Goal: Task Accomplishment & Management: Use online tool/utility

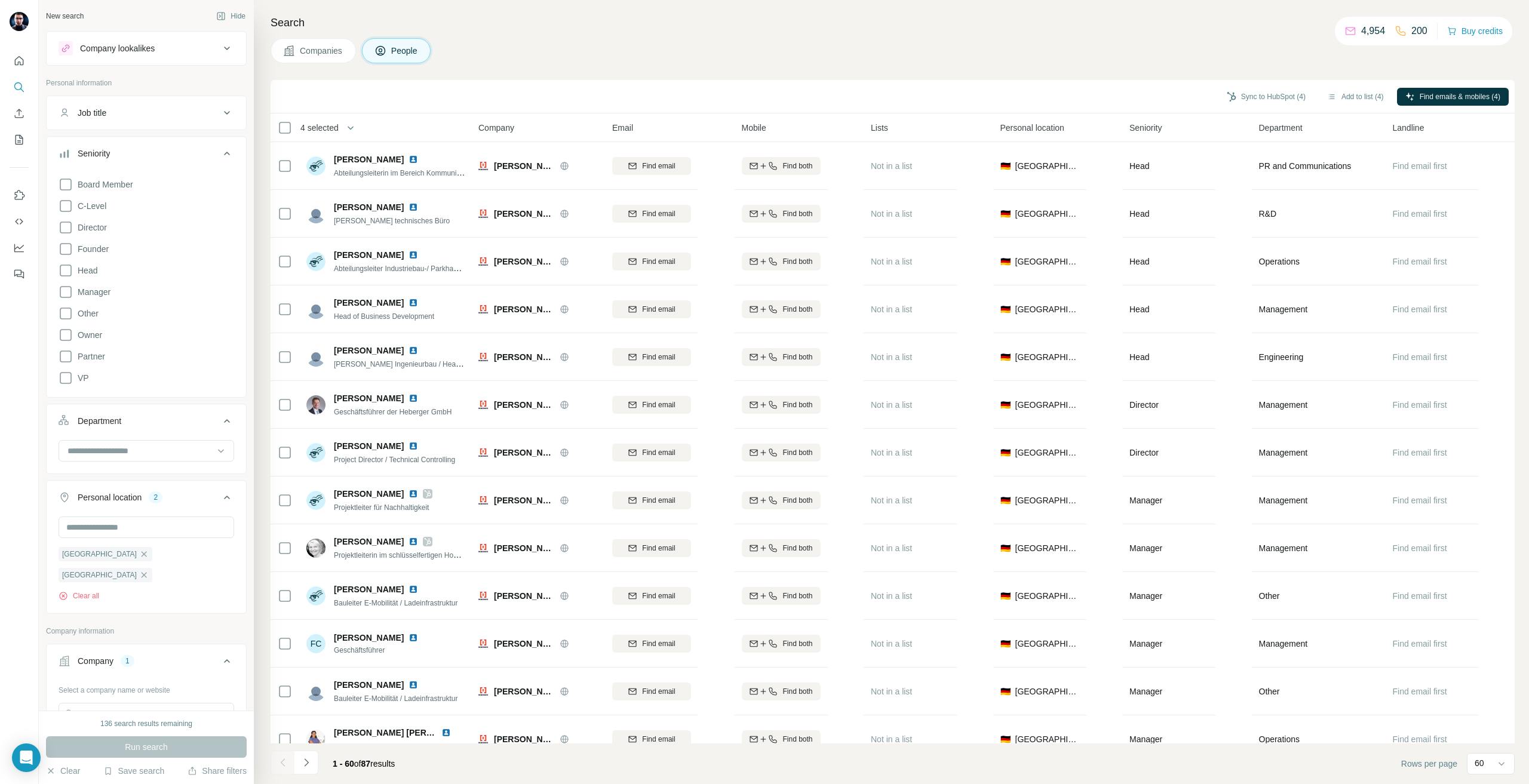
scroll to position [119, 0]
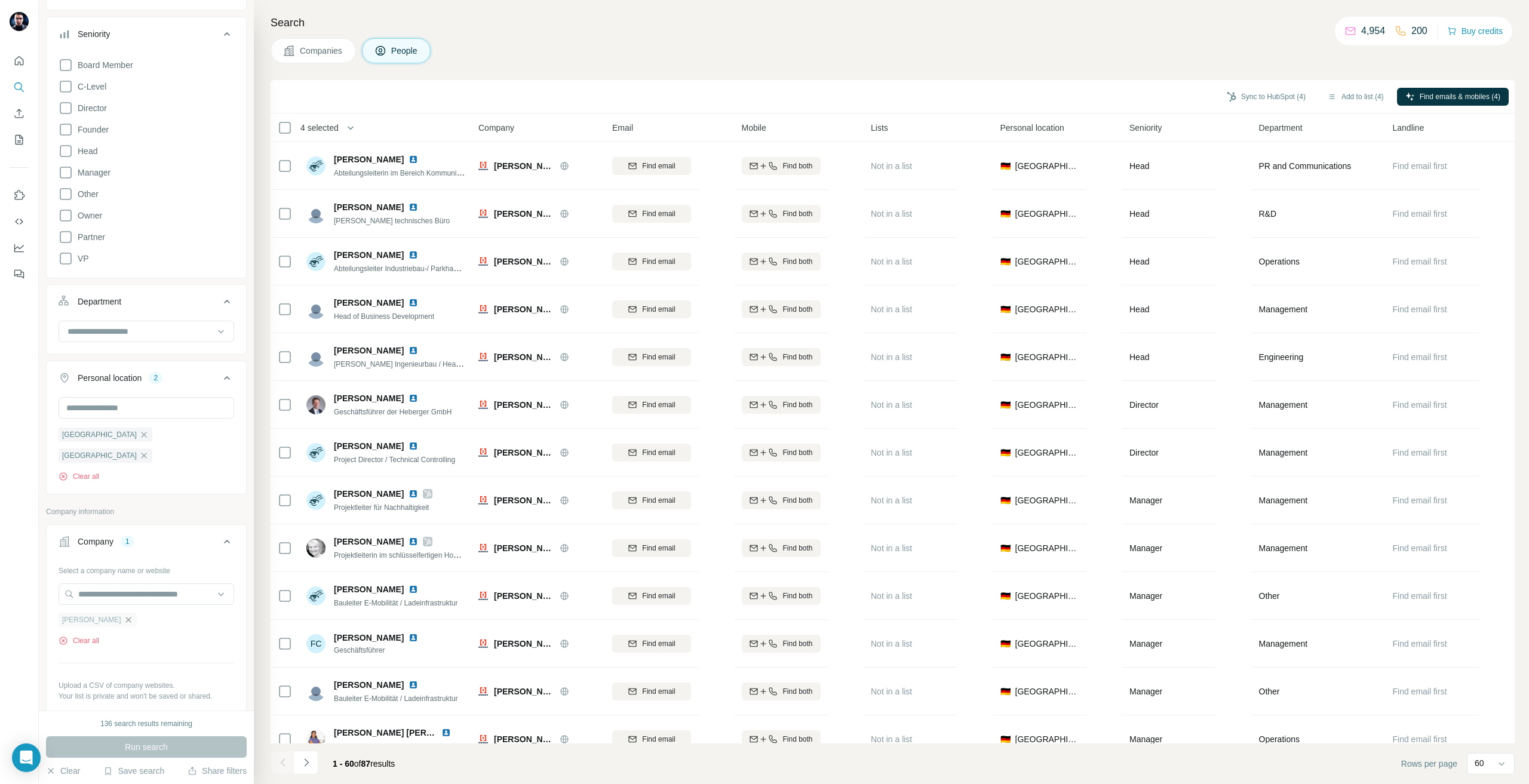
click at [123, 615] on icon "button" at bounding box center [128, 620] width 10 height 10
click at [99, 583] on input "text" at bounding box center [146, 594] width 176 height 21
click at [109, 560] on div "Select a company name or website Upload a CSV of company websites. Your list is…" at bounding box center [146, 626] width 176 height 131
click at [114, 583] on input "text" at bounding box center [146, 594] width 176 height 21
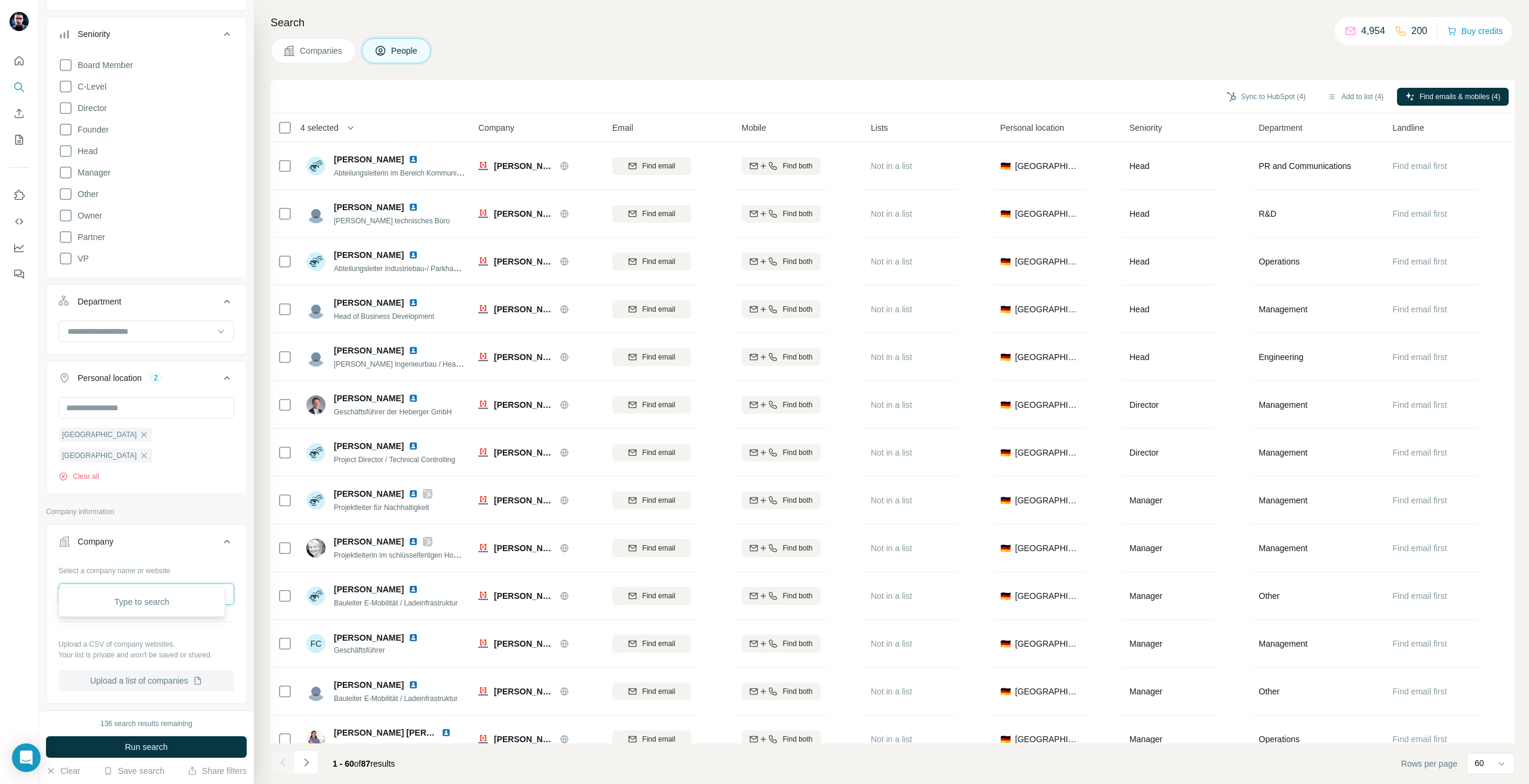
paste input "**********"
type input "**********"
click at [166, 766] on div "Clear Save search Share filters" at bounding box center [146, 770] width 201 height 12
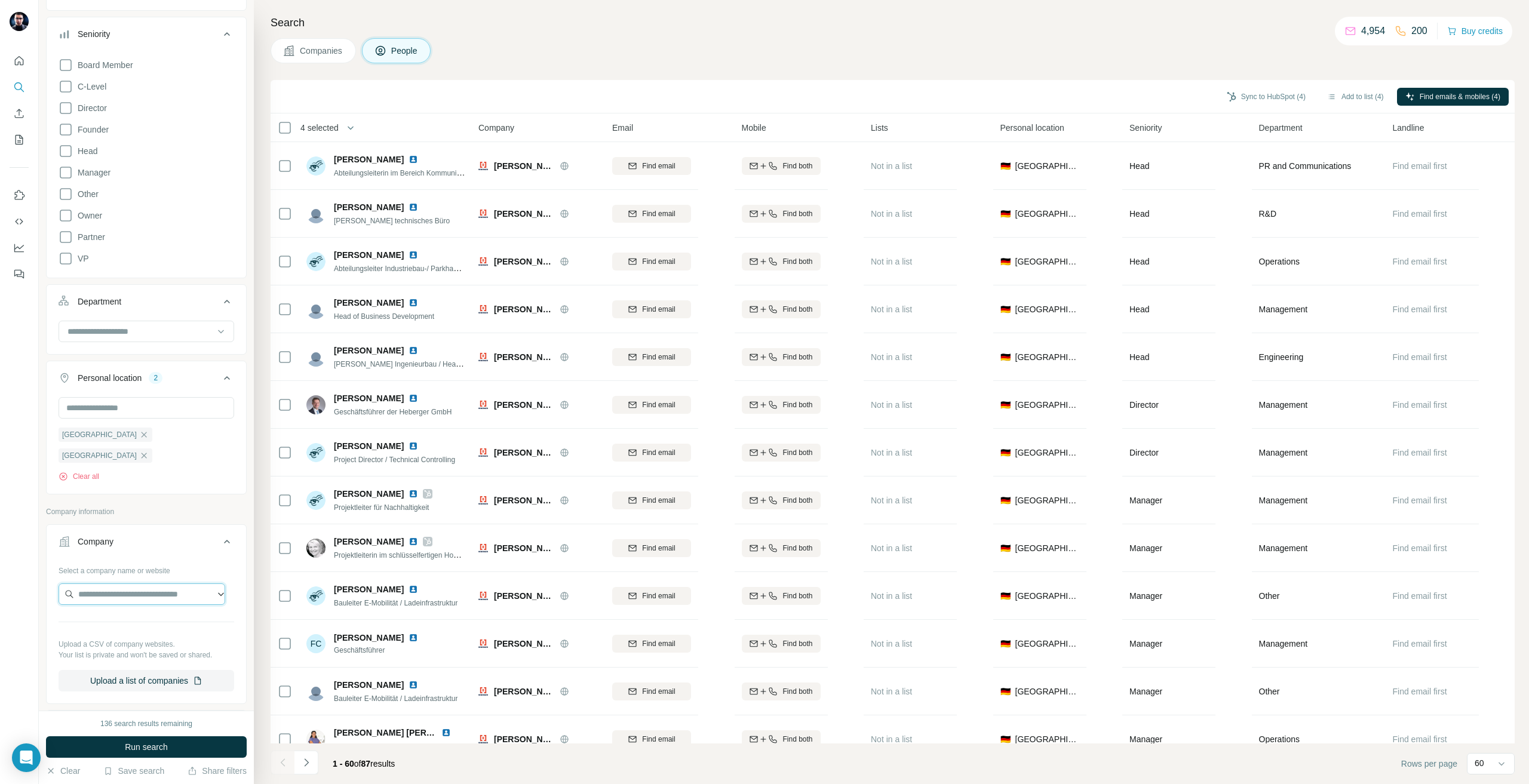
click at [135, 583] on input "text" at bounding box center [142, 594] width 166 height 21
paste input "**********"
type input "**********"
click at [121, 616] on p "[PERSON_NAME][DOMAIN_NAME]" at bounding box center [150, 612] width 116 height 11
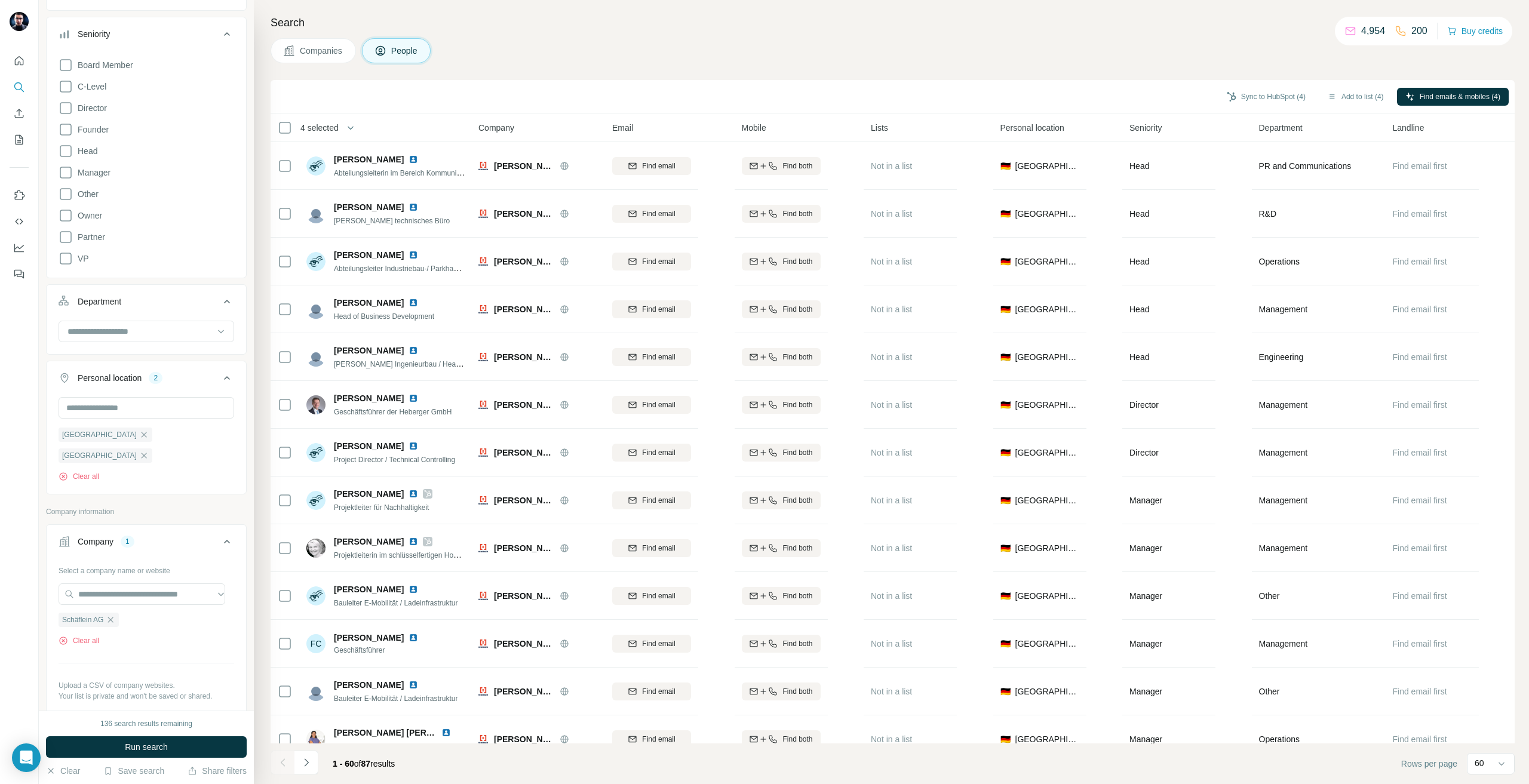
scroll to position [0, 0]
click at [144, 735] on div "136 search results remaining Run search Clear Save search Share filters" at bounding box center [146, 747] width 215 height 73
click at [144, 748] on span "Run search" at bounding box center [146, 747] width 43 height 12
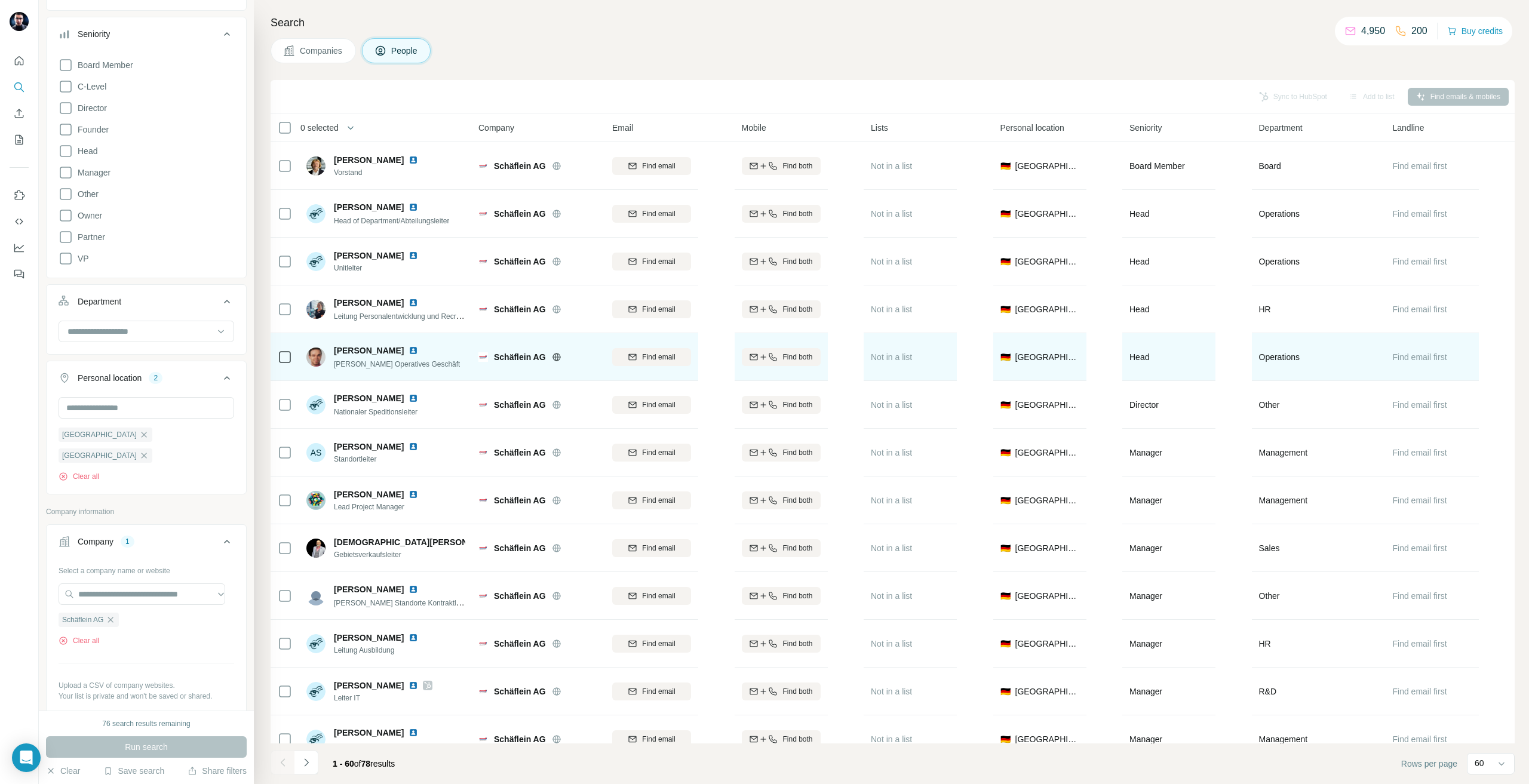
click at [282, 349] on div at bounding box center [285, 357] width 14 height 33
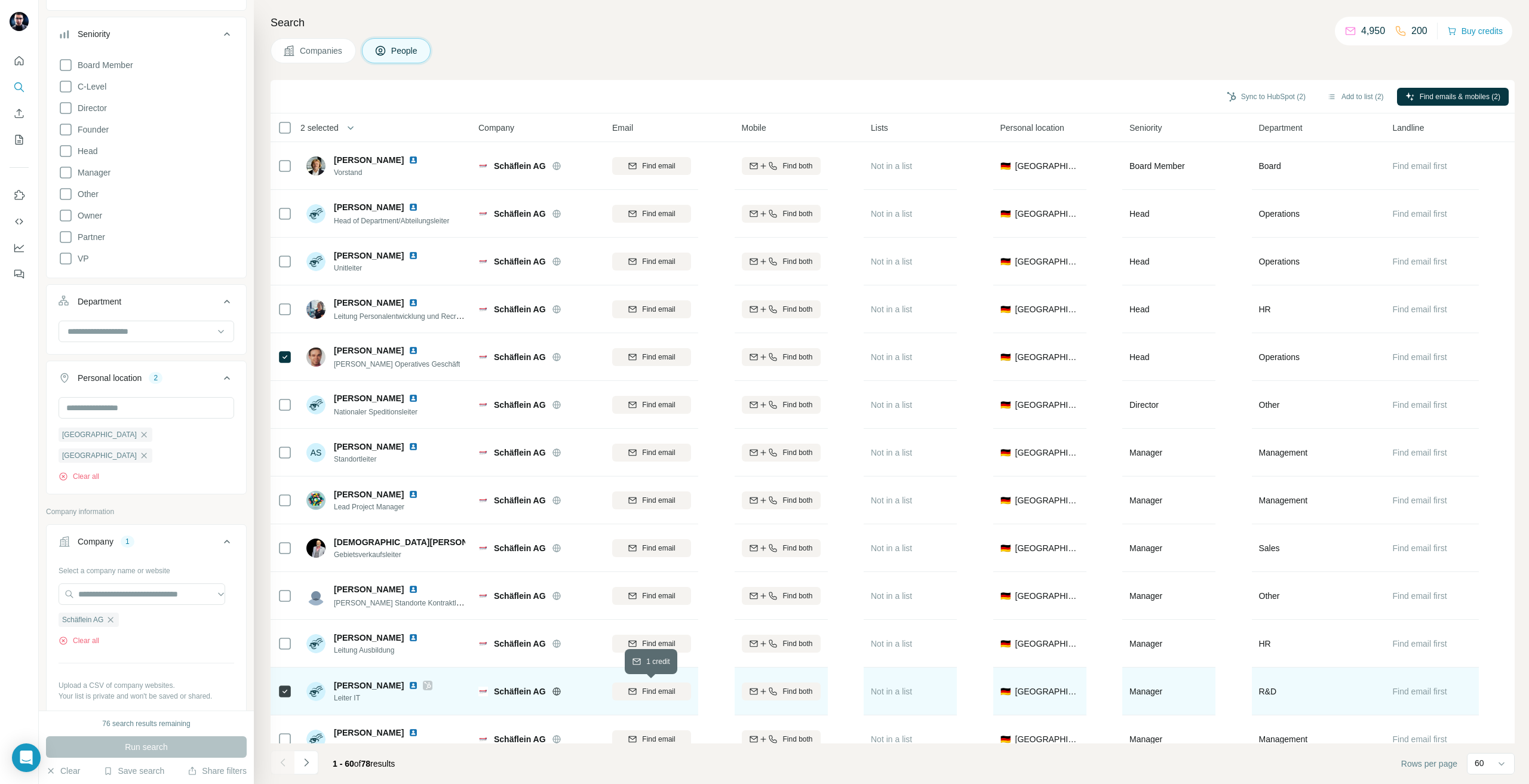
click at [675, 696] on span "Find email" at bounding box center [658, 692] width 33 height 11
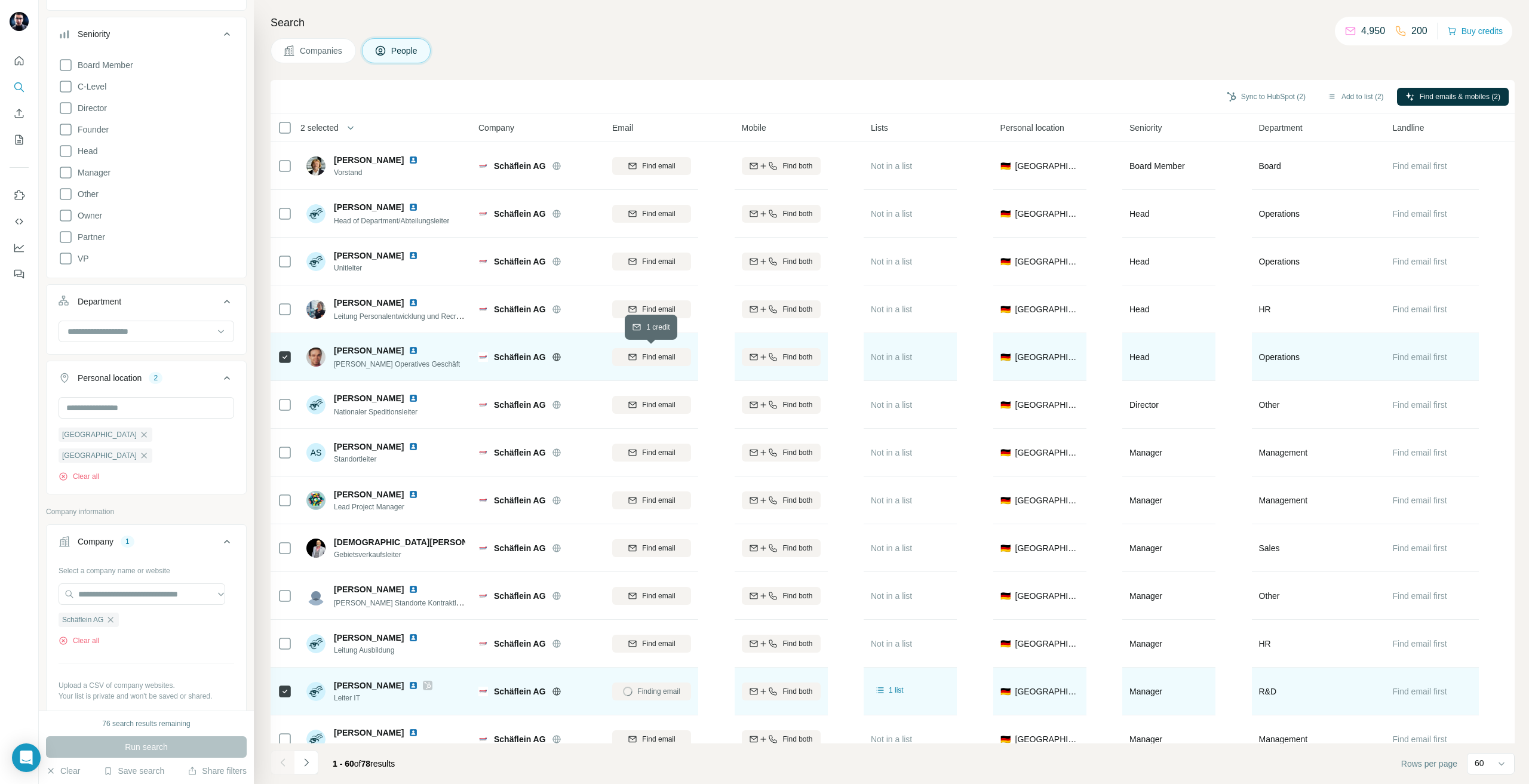
click at [661, 350] on button "Find email" at bounding box center [651, 357] width 79 height 18
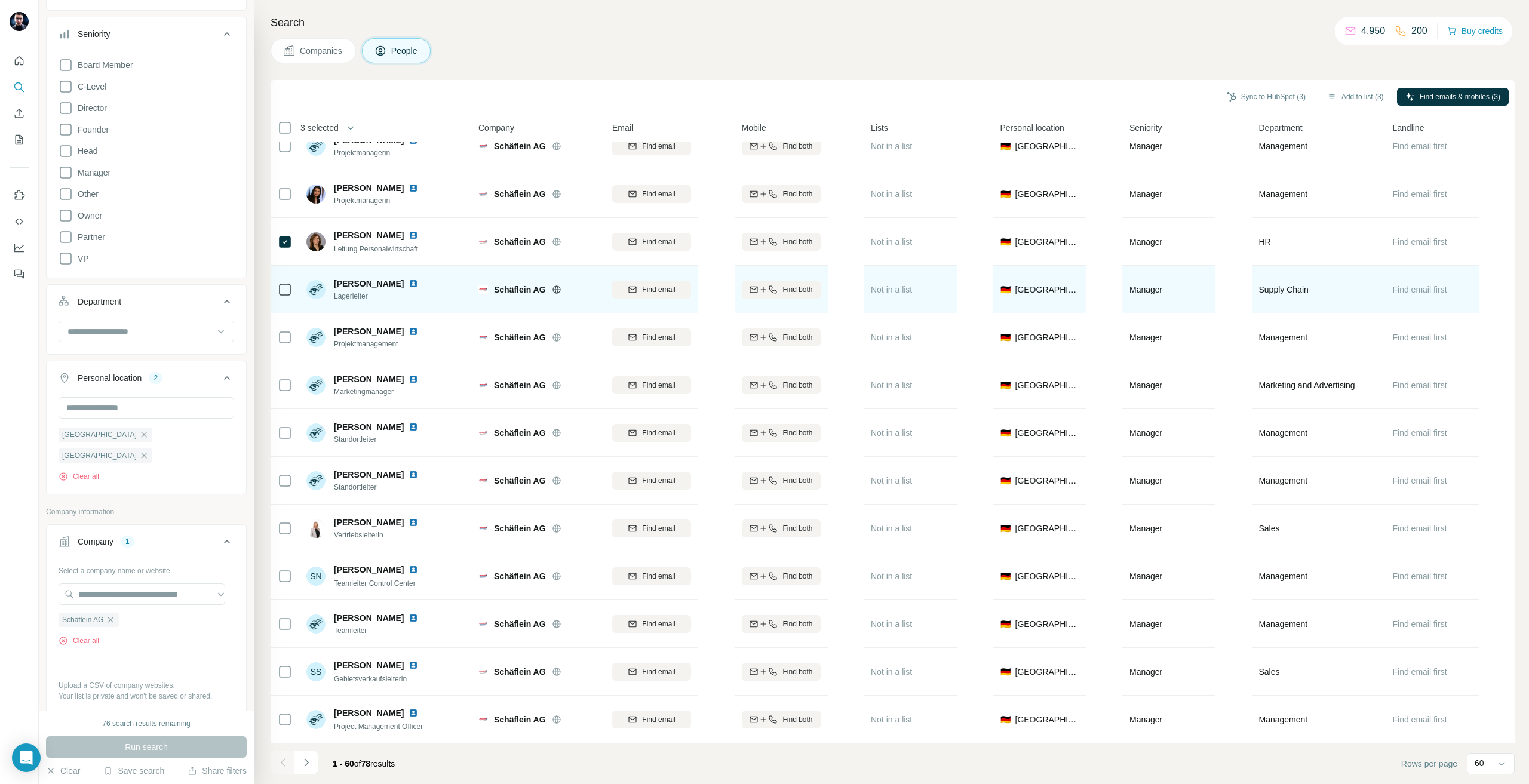
scroll to position [657, 0]
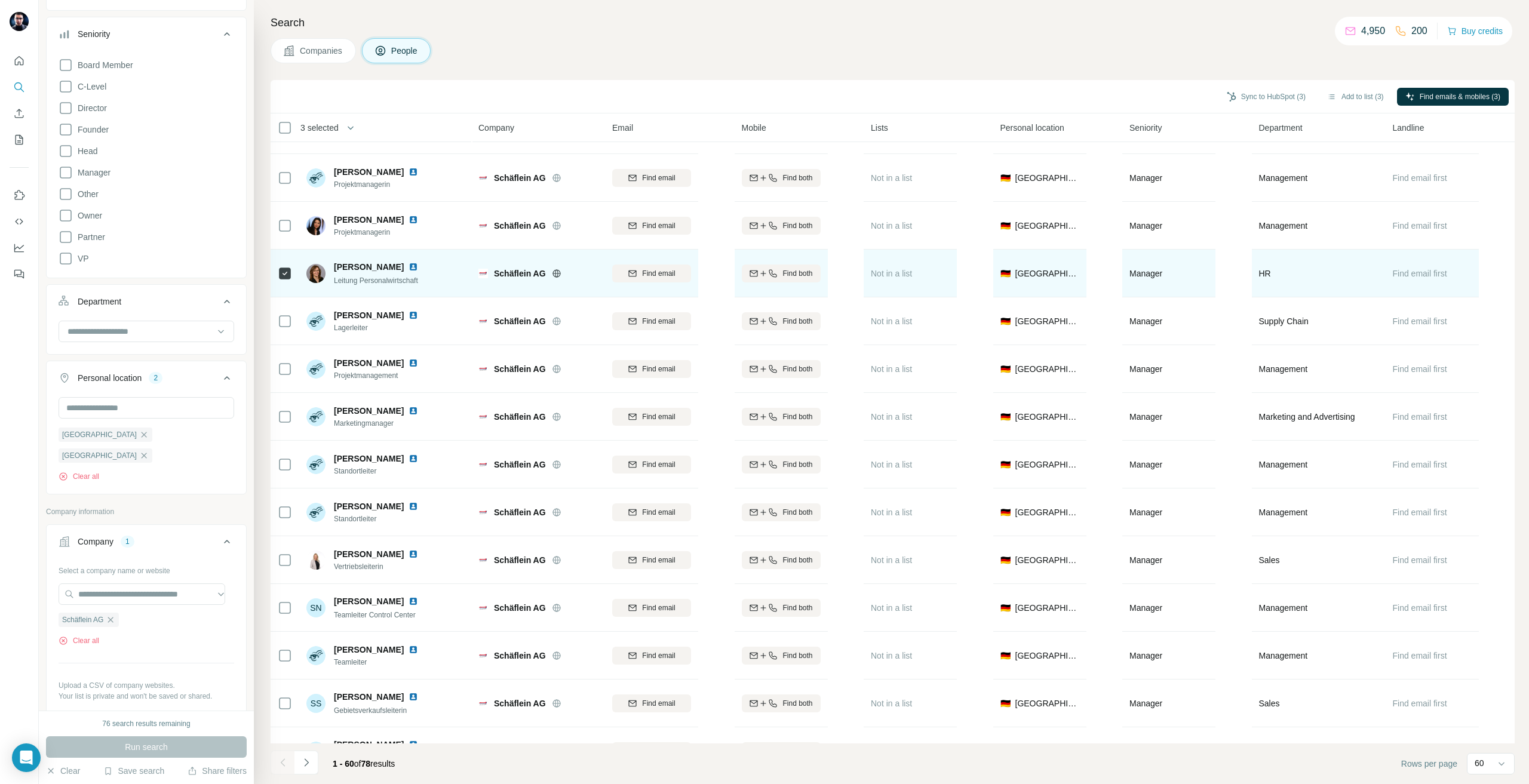
click at [665, 274] on span "Find email" at bounding box center [658, 274] width 33 height 11
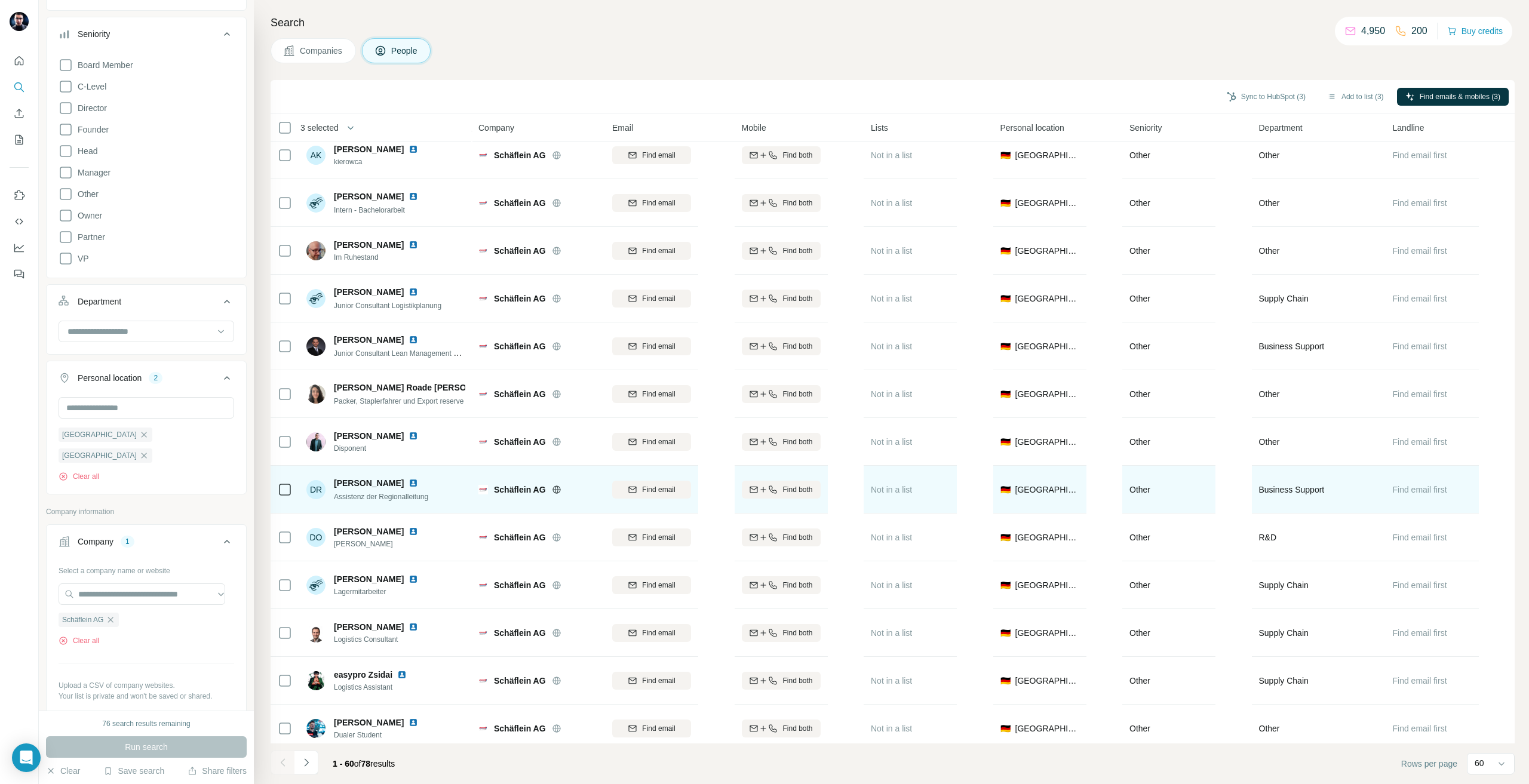
scroll to position [1493, 0]
click at [621, 483] on div "Find email" at bounding box center [651, 489] width 79 height 11
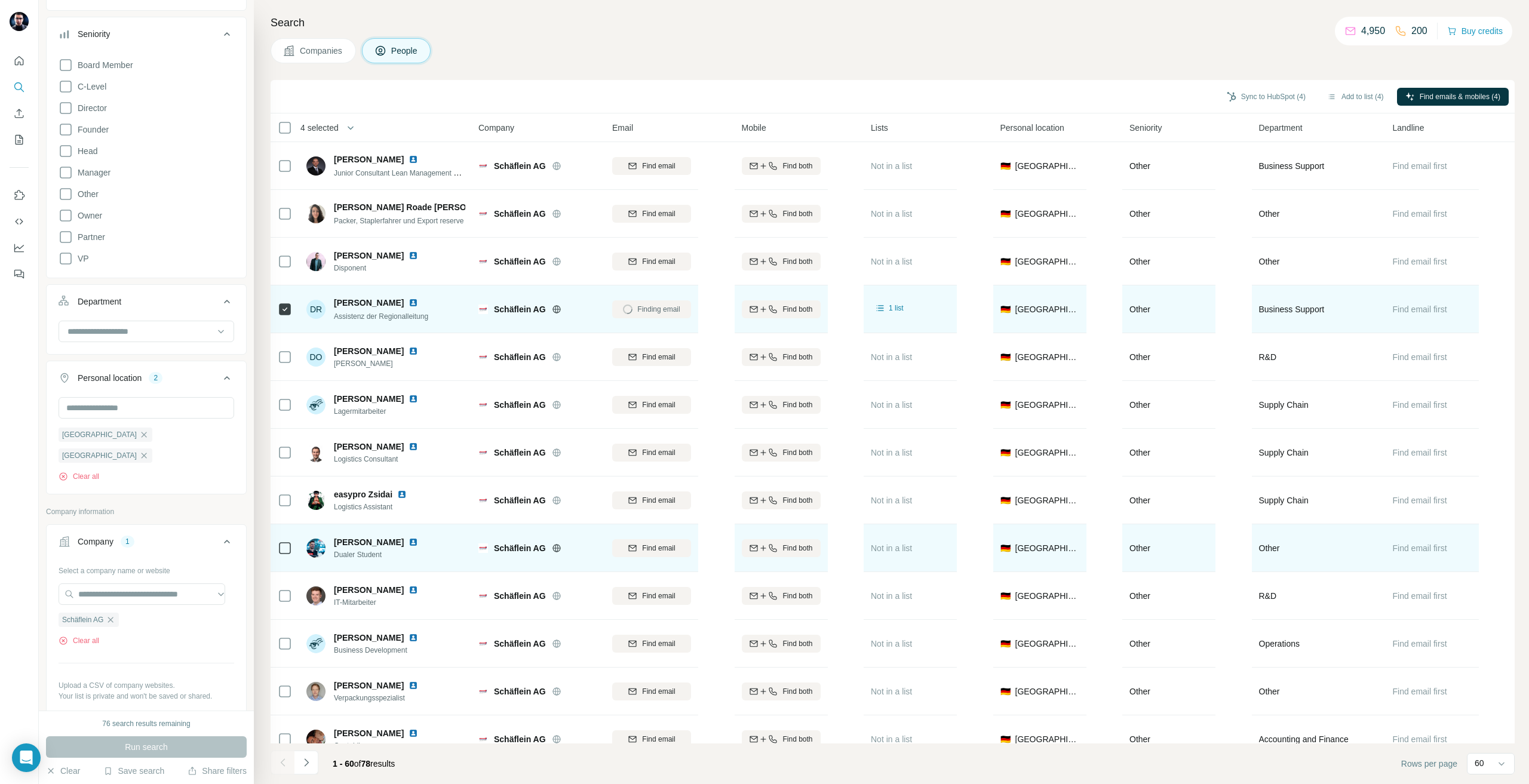
scroll to position [1851, 0]
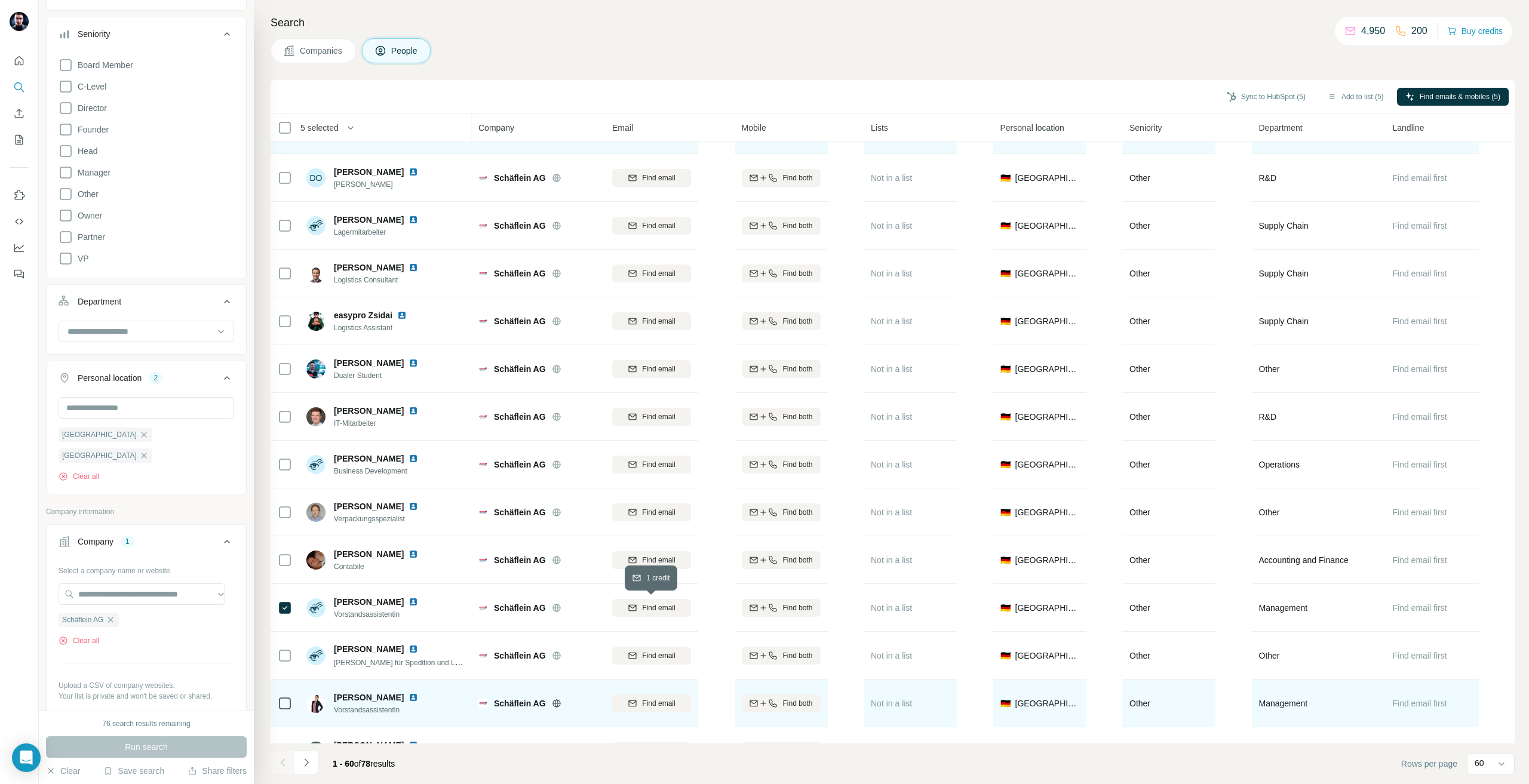
click at [676, 601] on button "Find email" at bounding box center [651, 607] width 79 height 18
click at [294, 700] on td at bounding box center [285, 704] width 29 height 48
click at [652, 699] on span "Find email" at bounding box center [658, 704] width 33 height 11
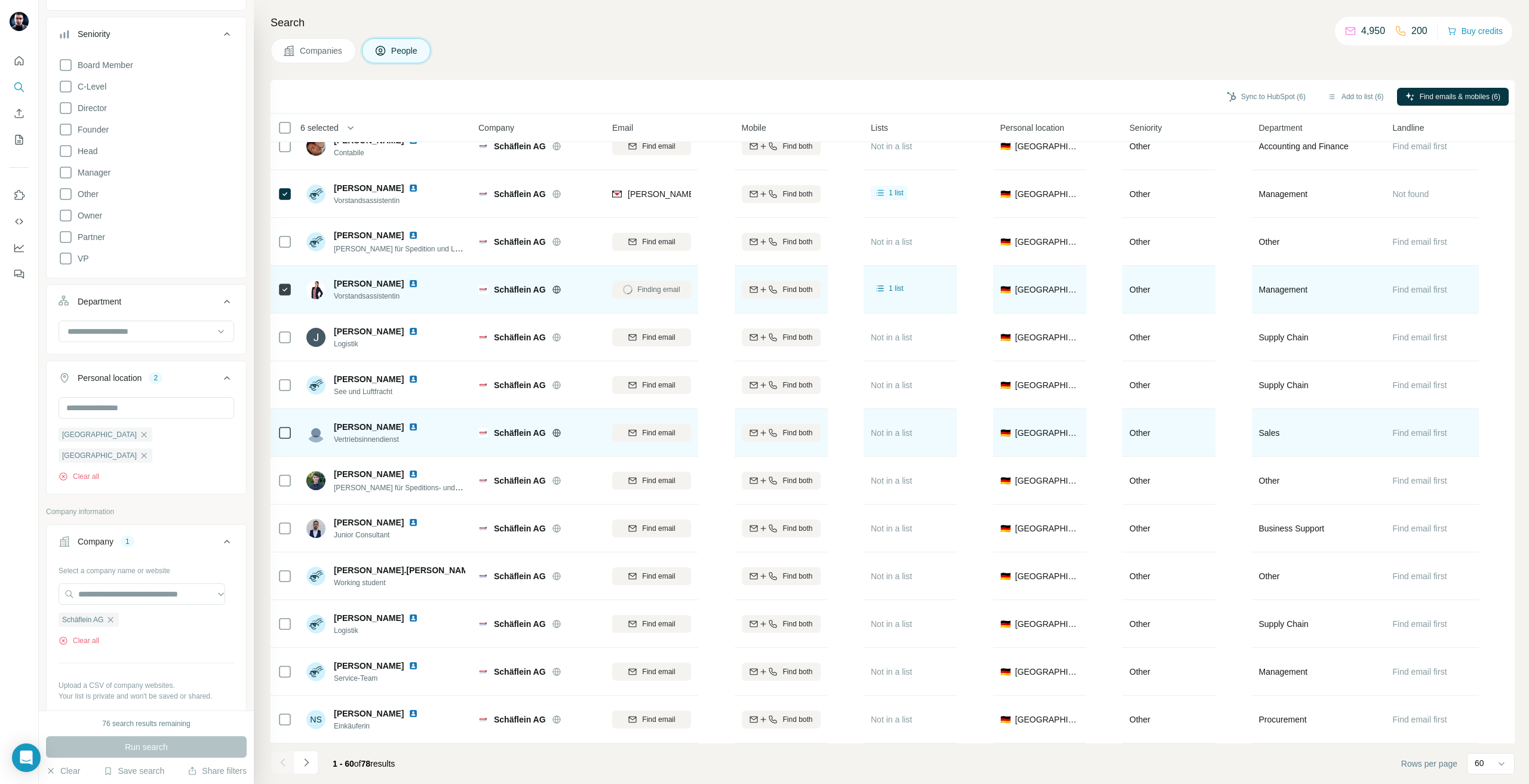
scroll to position [2271, 0]
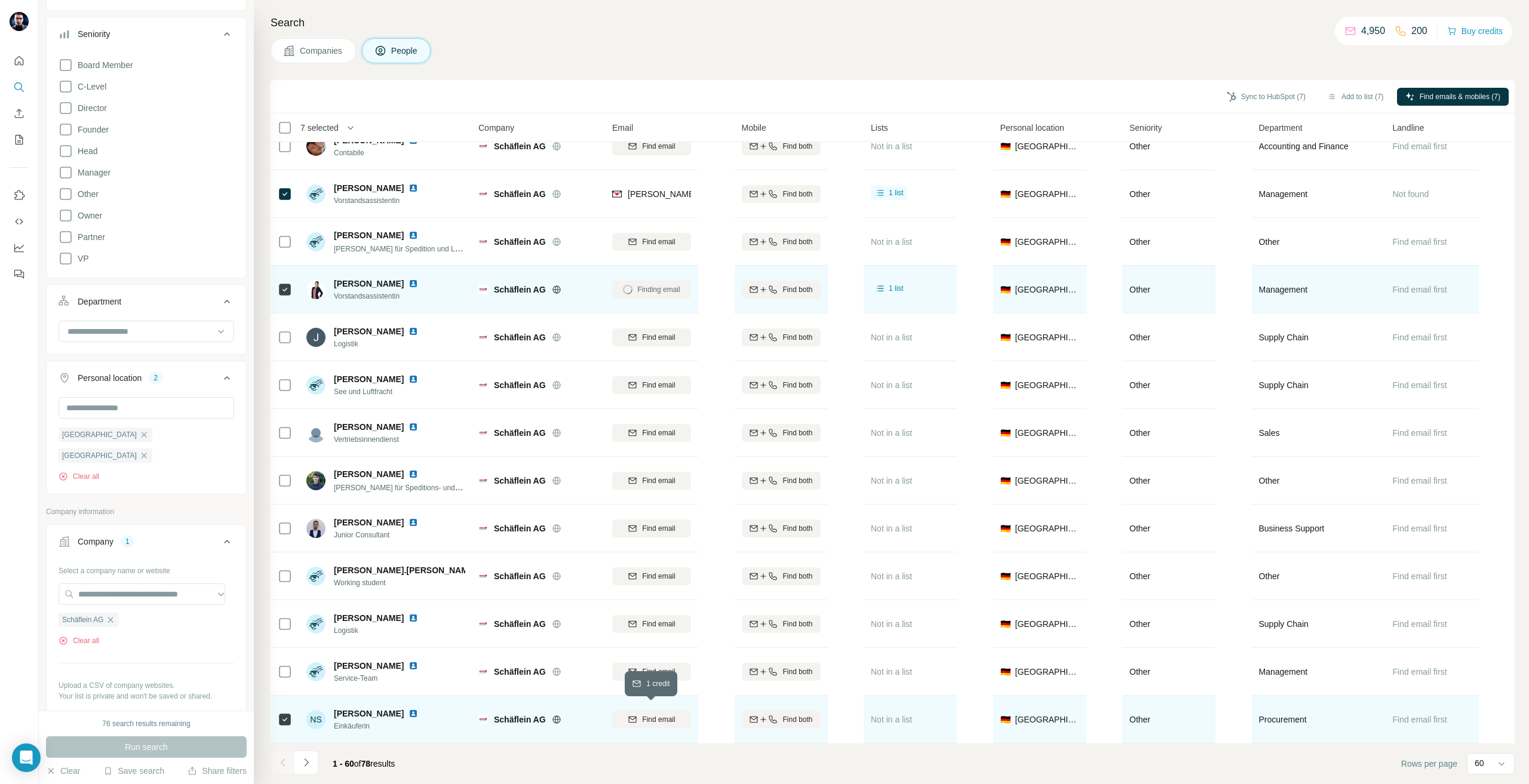
click at [646, 714] on span "Find email" at bounding box center [658, 720] width 33 height 11
click at [1234, 103] on button "Sync to HubSpot (7)" at bounding box center [1266, 96] width 96 height 18
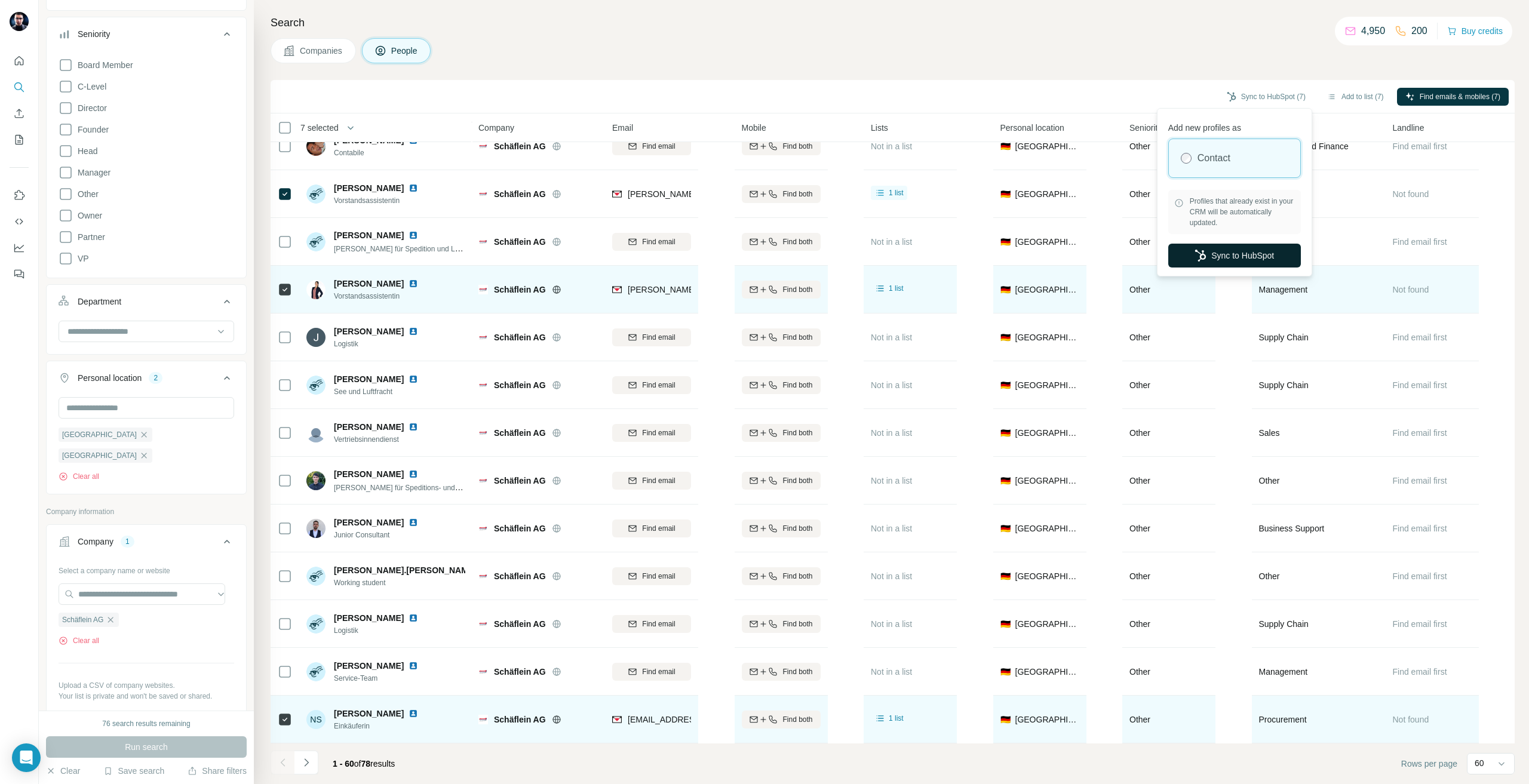
click at [1259, 259] on button "Sync to HubSpot" at bounding box center [1234, 255] width 133 height 24
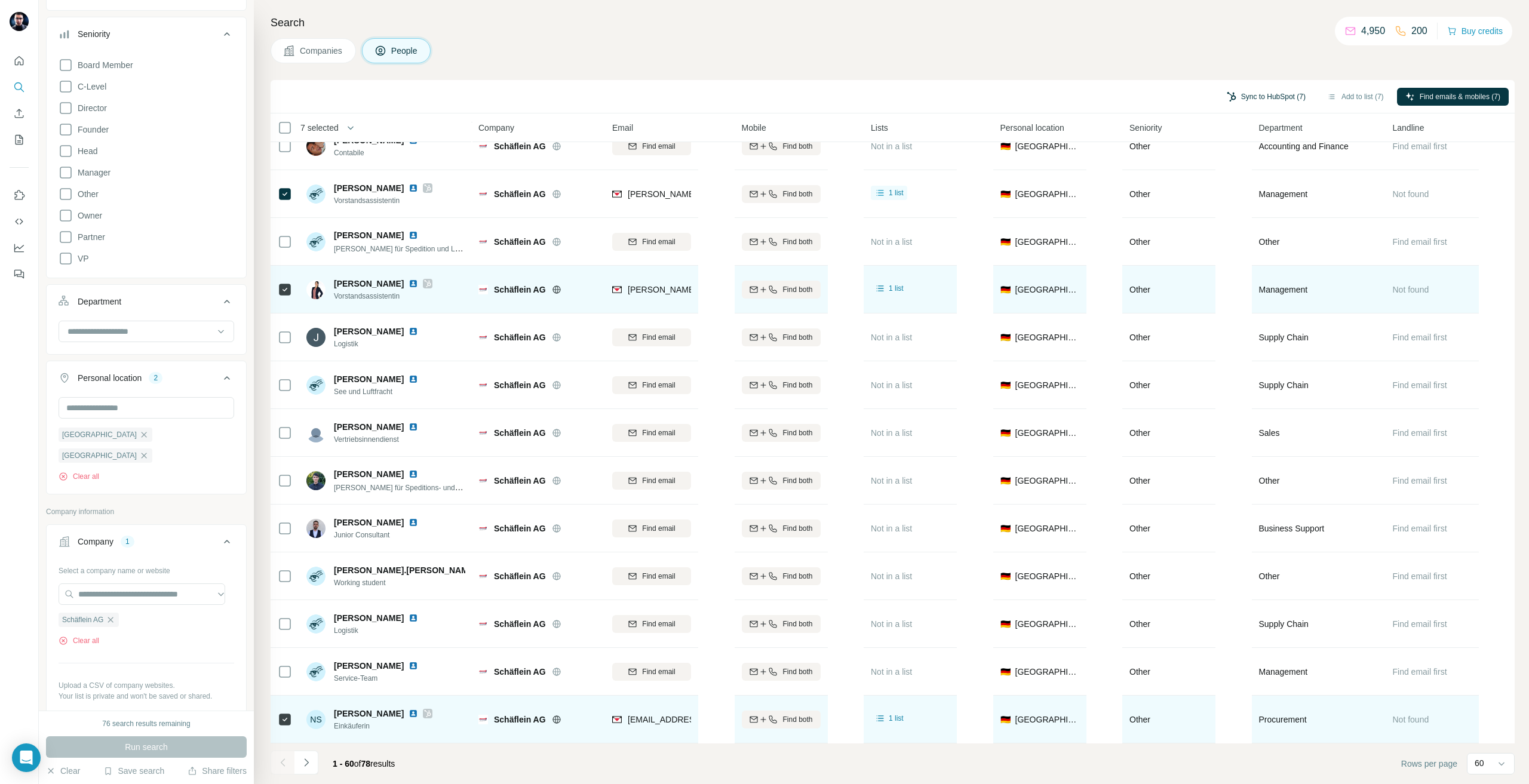
click at [1225, 94] on button "Sync to HubSpot (7)" at bounding box center [1266, 96] width 96 height 18
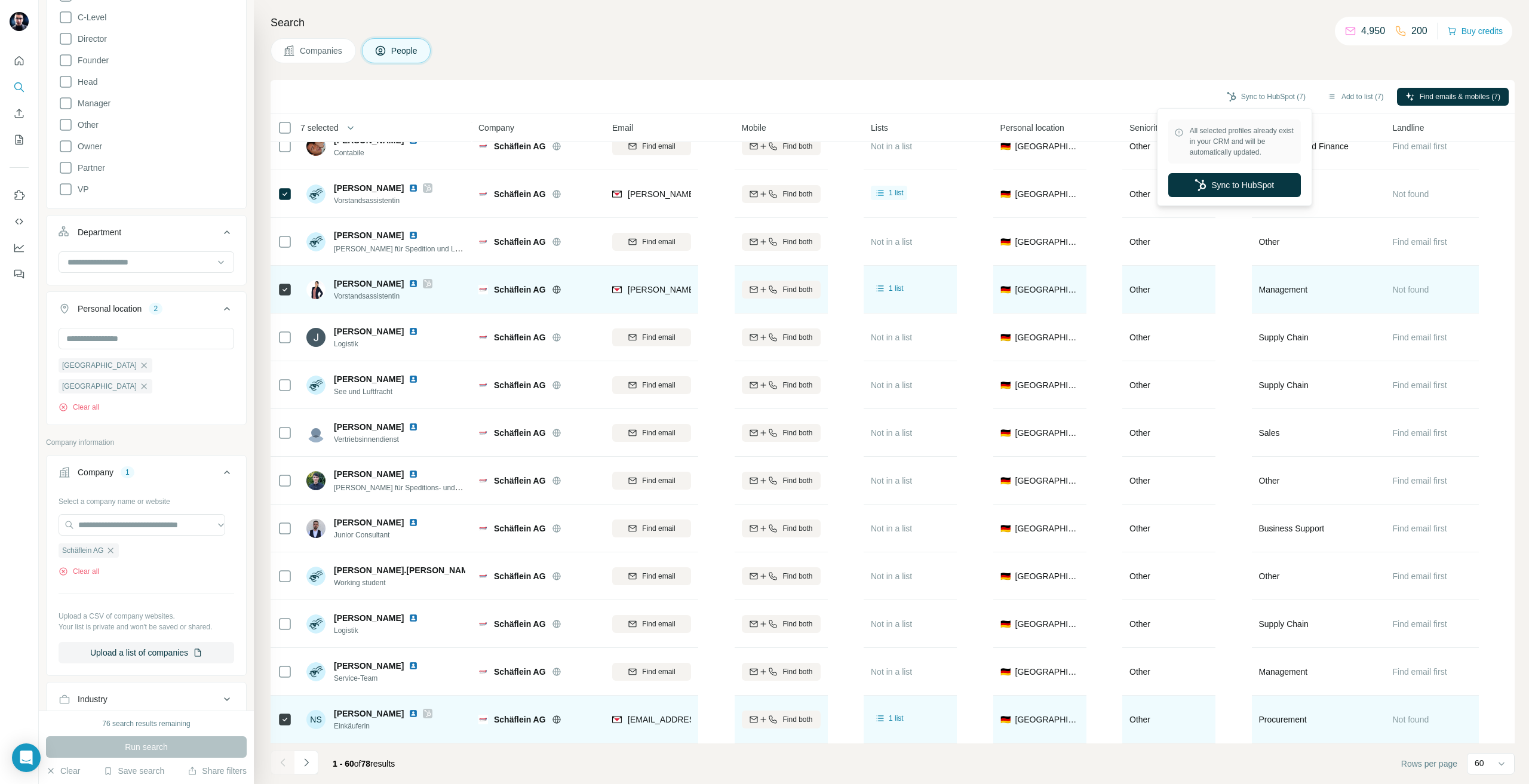
scroll to position [239, 0]
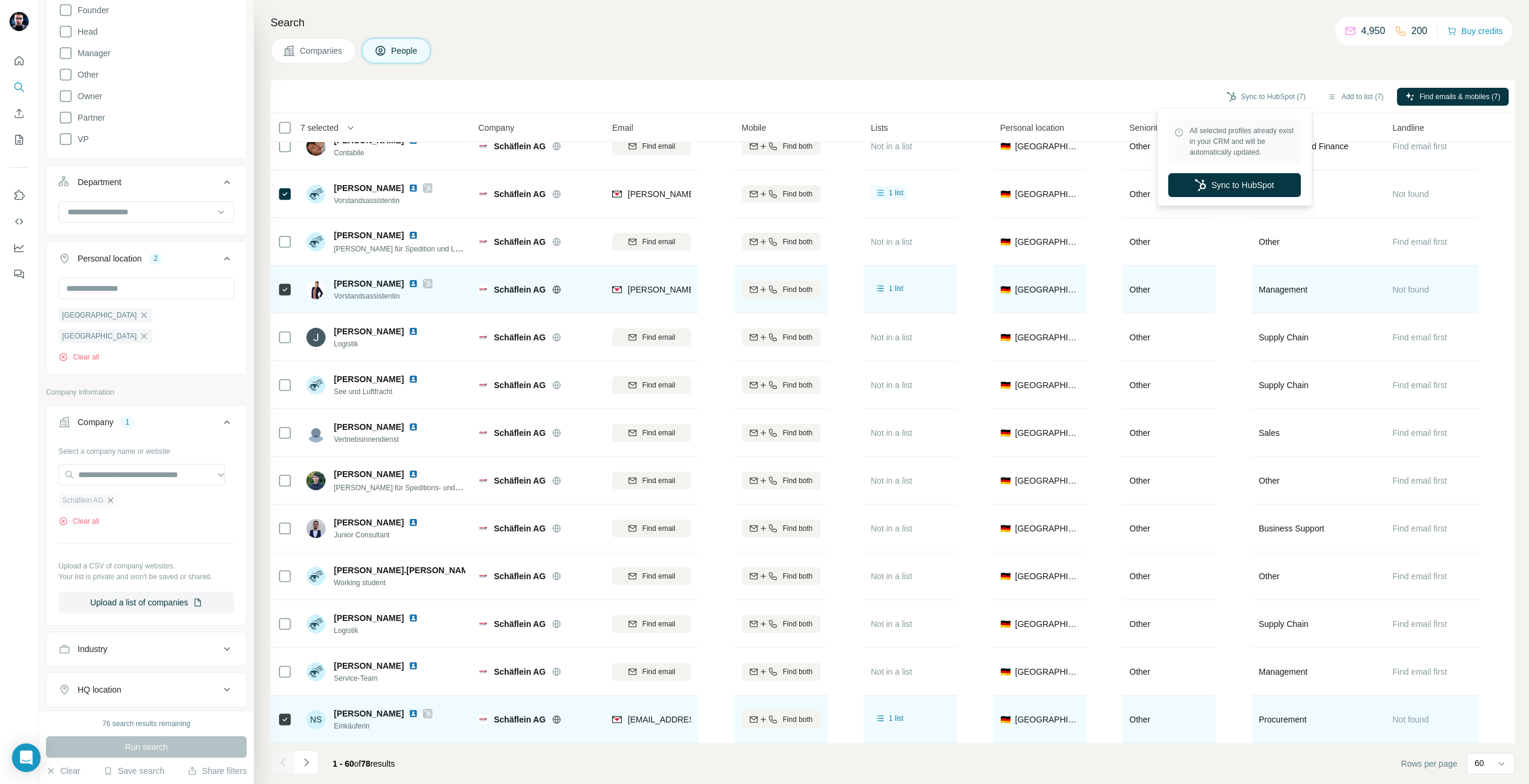
click at [114, 497] on icon "button" at bounding box center [111, 500] width 6 height 6
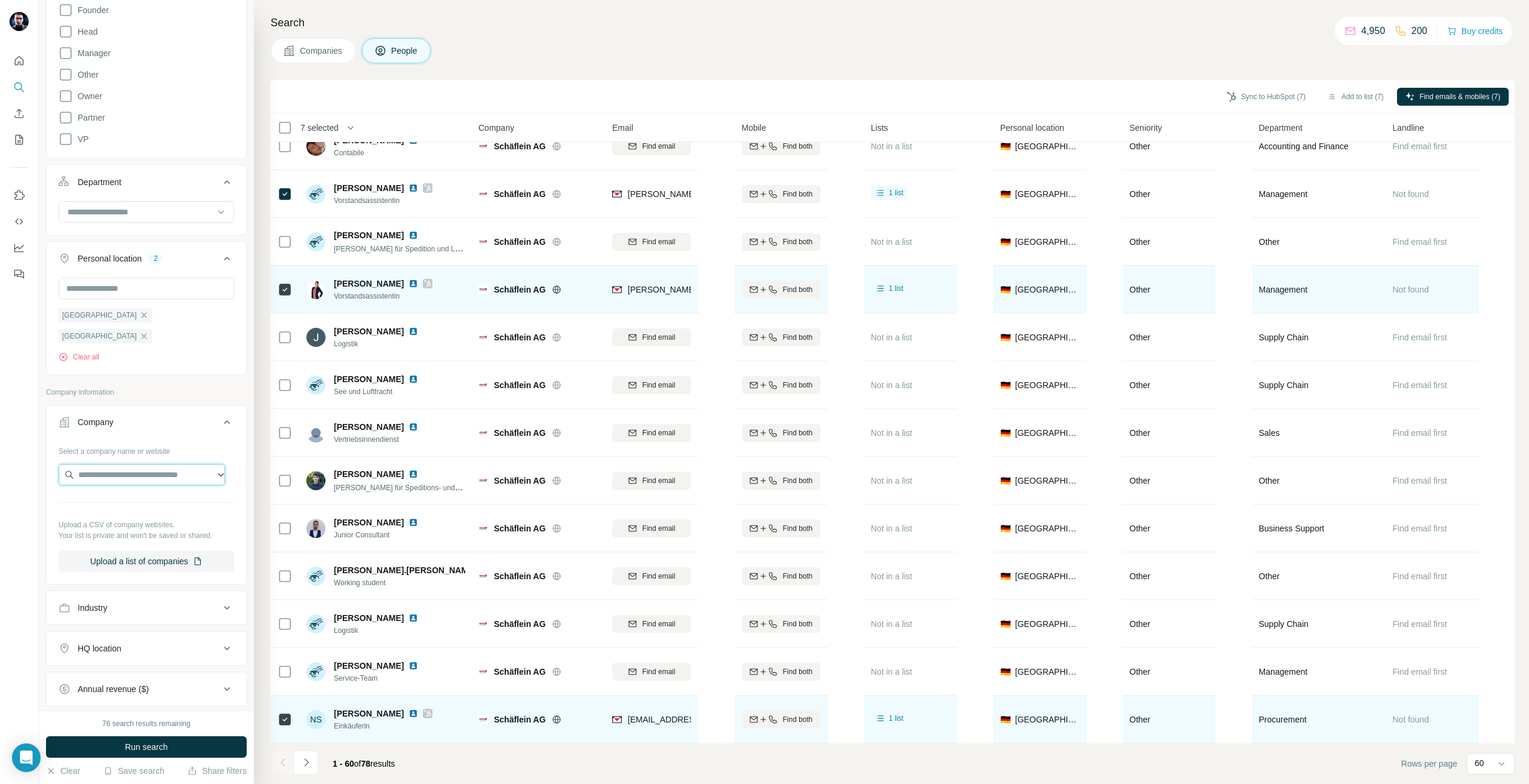
click at [115, 464] on input "text" at bounding box center [142, 474] width 166 height 21
type input "**********"
click at [123, 493] on p "[PERSON_NAME][DOMAIN_NAME]" at bounding box center [150, 493] width 116 height 11
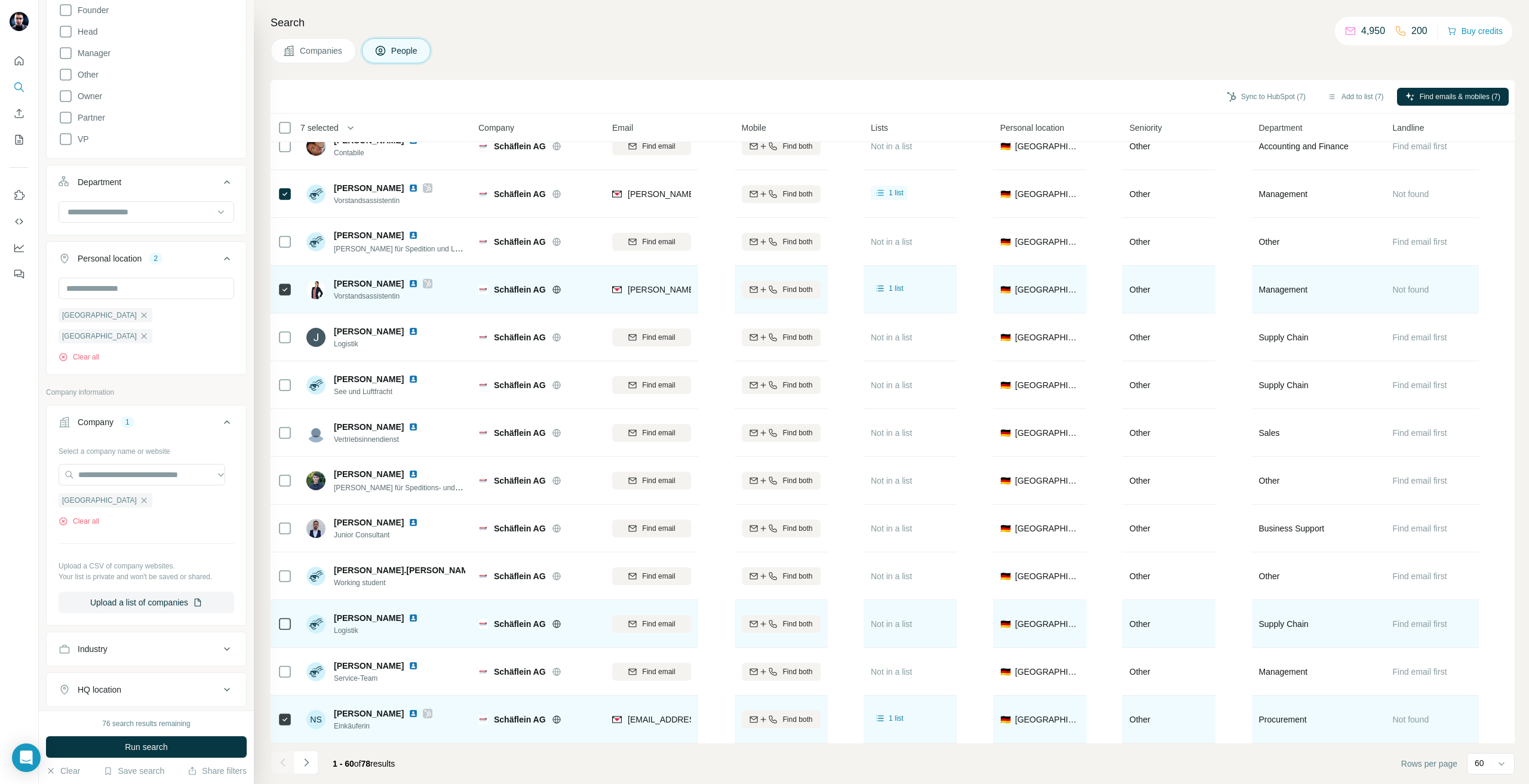
scroll to position [0, 0]
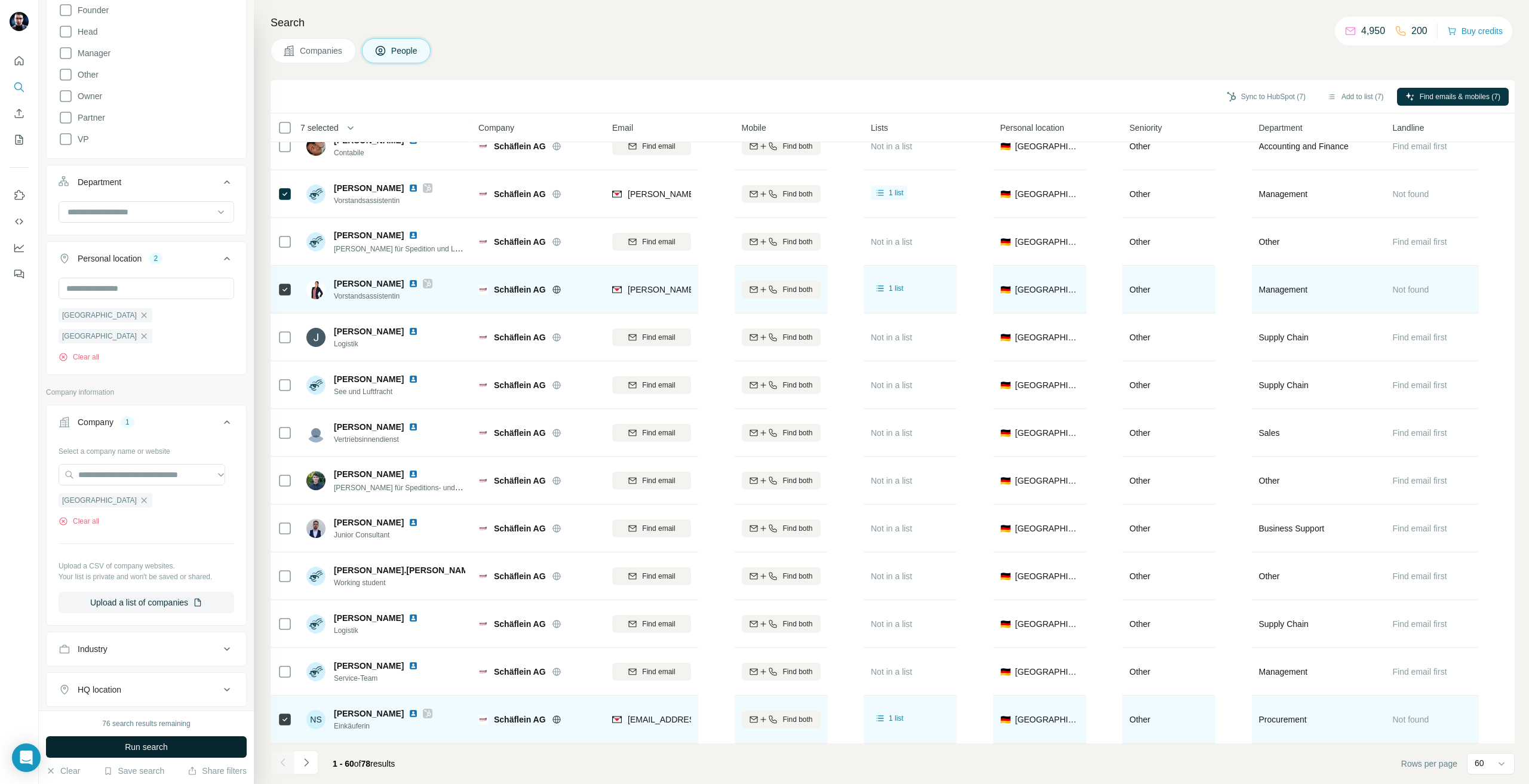
click at [174, 739] on button "Run search" at bounding box center [146, 747] width 201 height 21
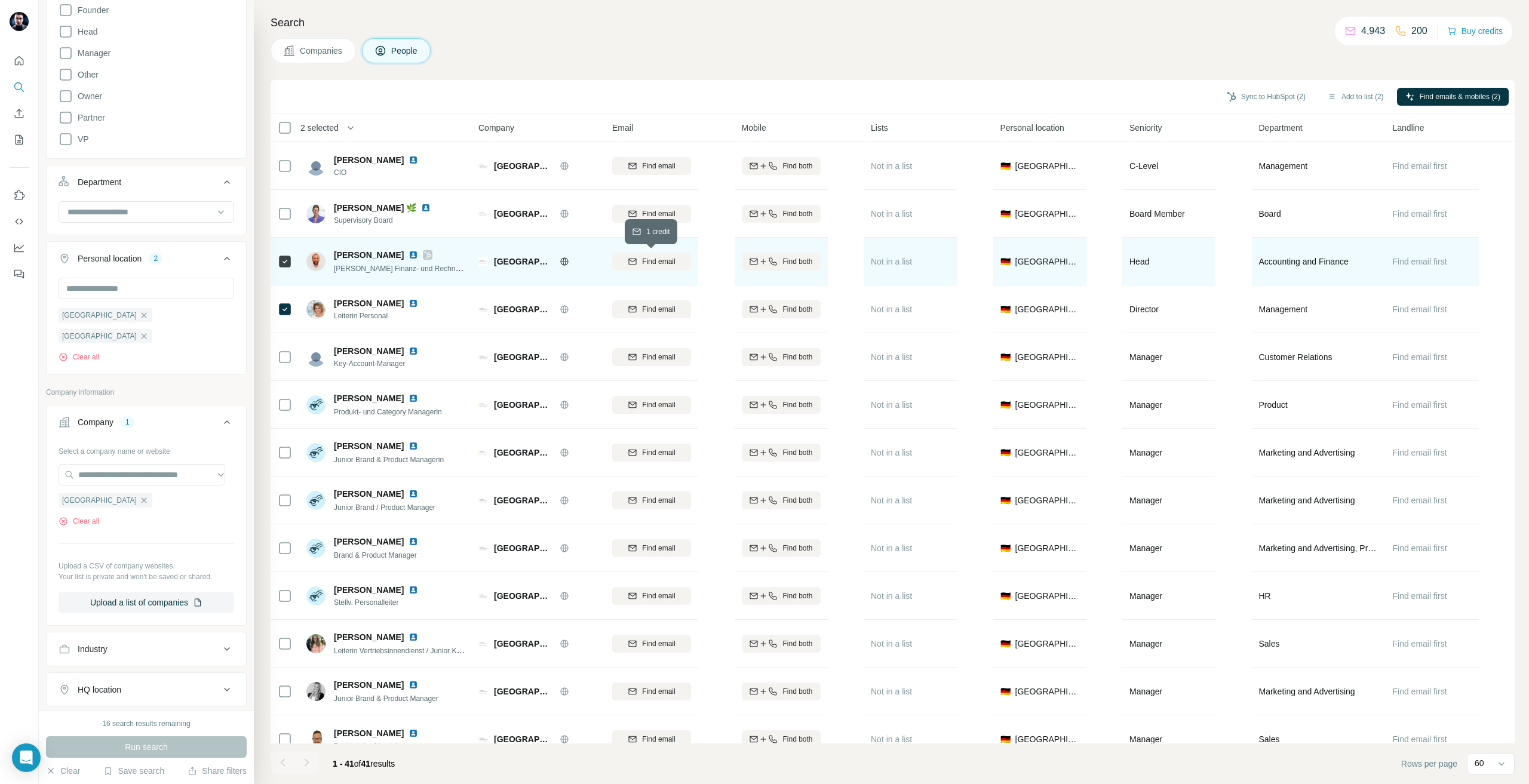
click at [664, 267] on button "Find email" at bounding box center [651, 261] width 79 height 18
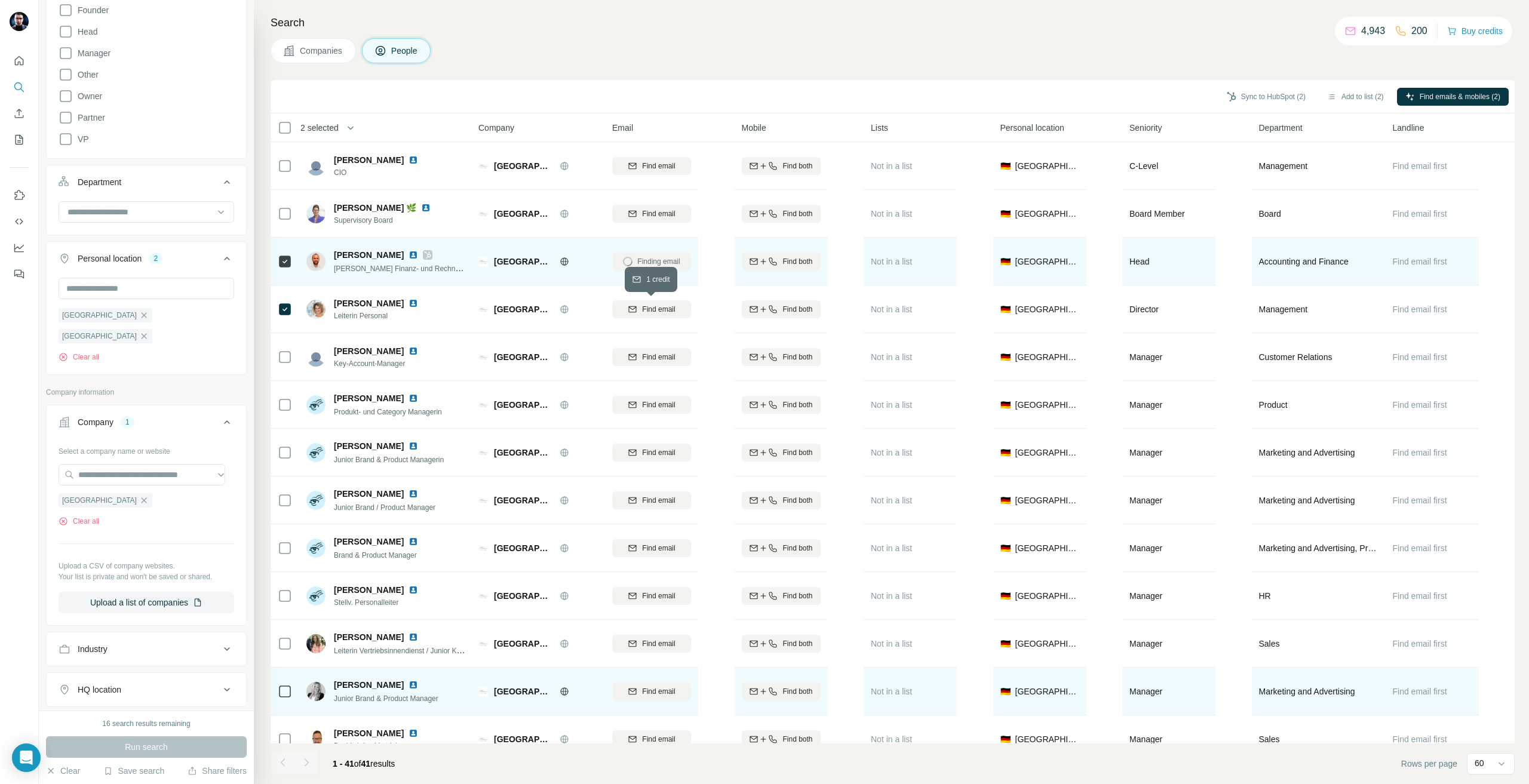
click at [661, 312] on span "Find email" at bounding box center [658, 310] width 33 height 11
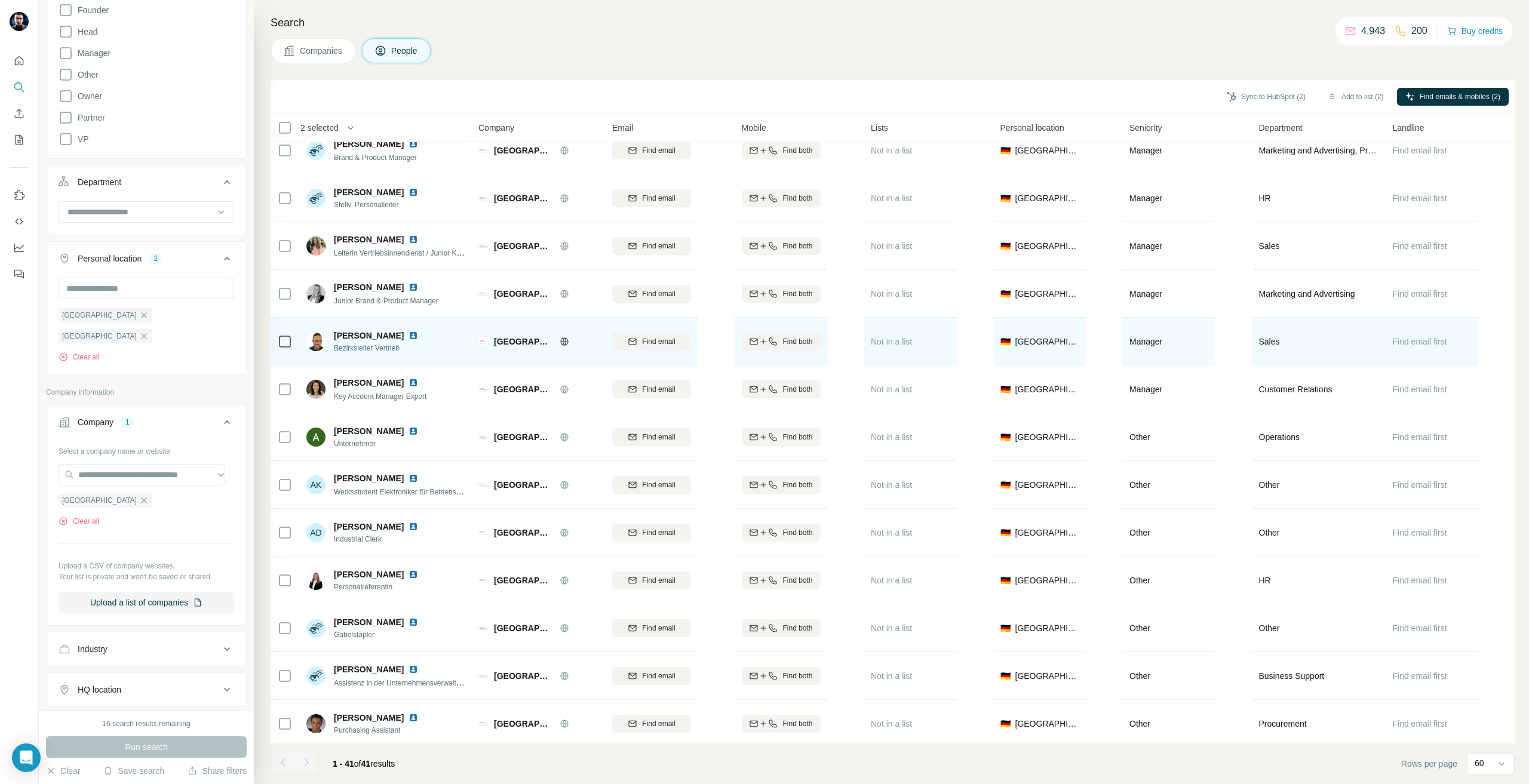
scroll to position [597, 0]
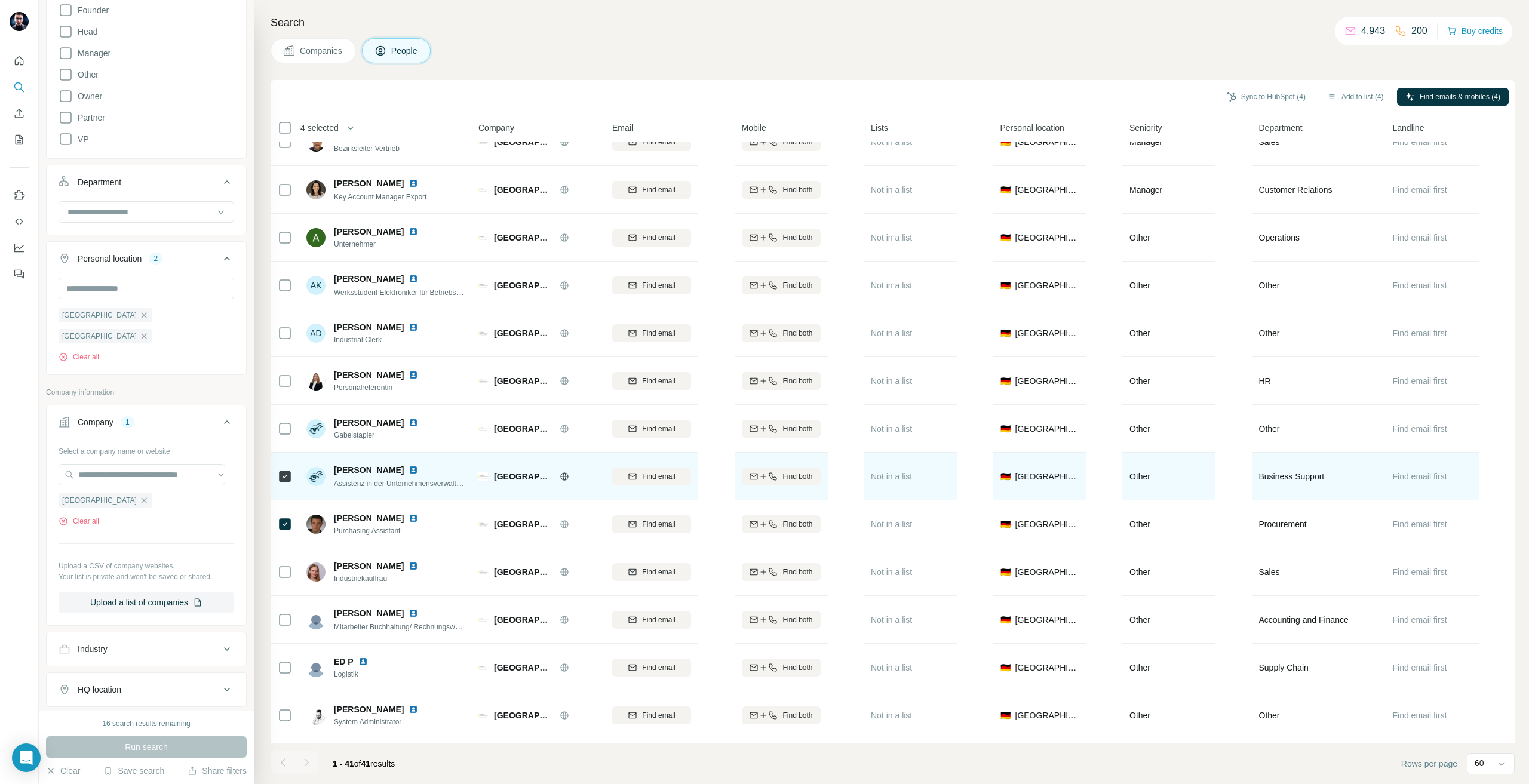
click at [665, 470] on button "Find email" at bounding box center [651, 476] width 79 height 18
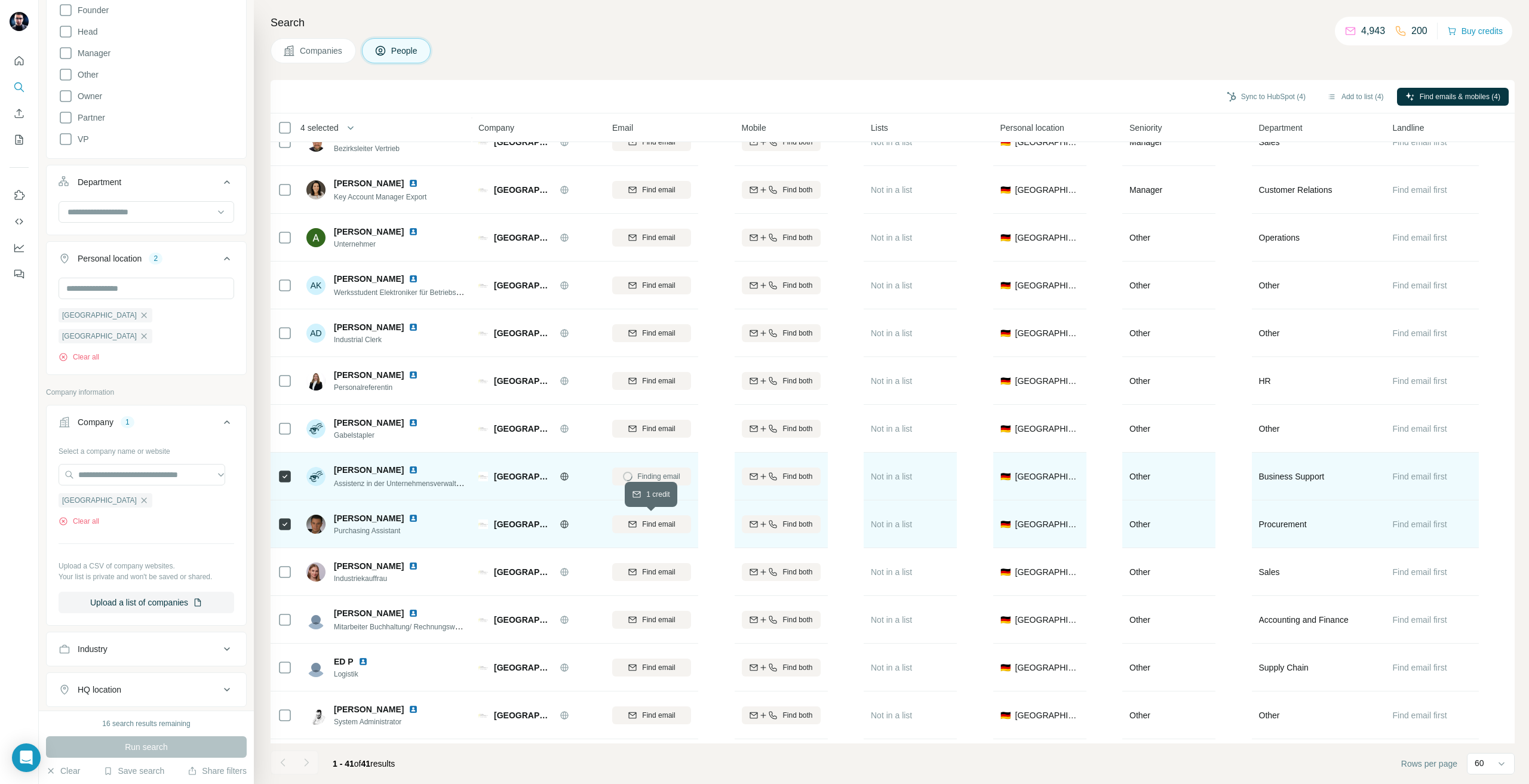
click at [660, 525] on span "Find email" at bounding box center [658, 525] width 33 height 11
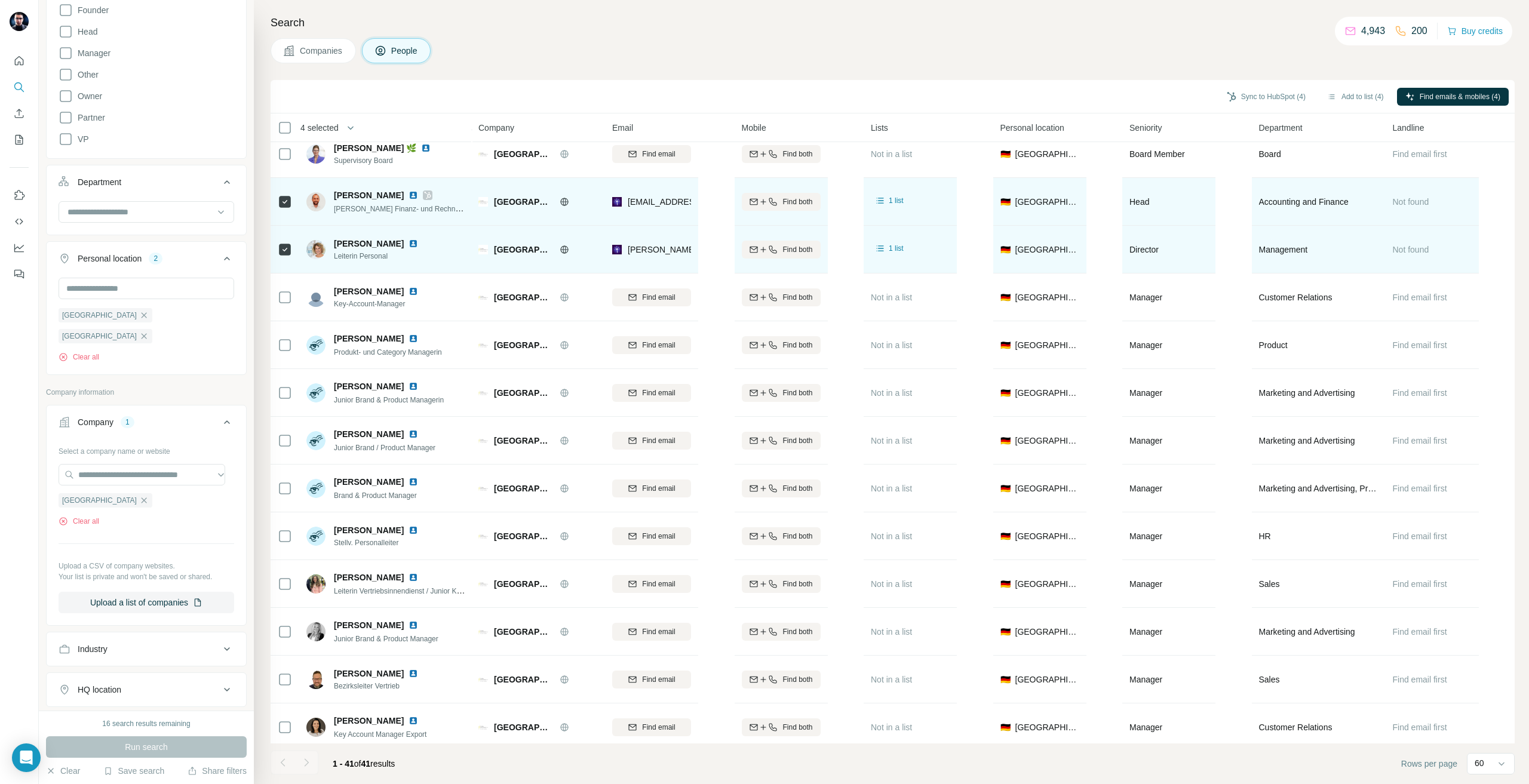
scroll to position [0, 0]
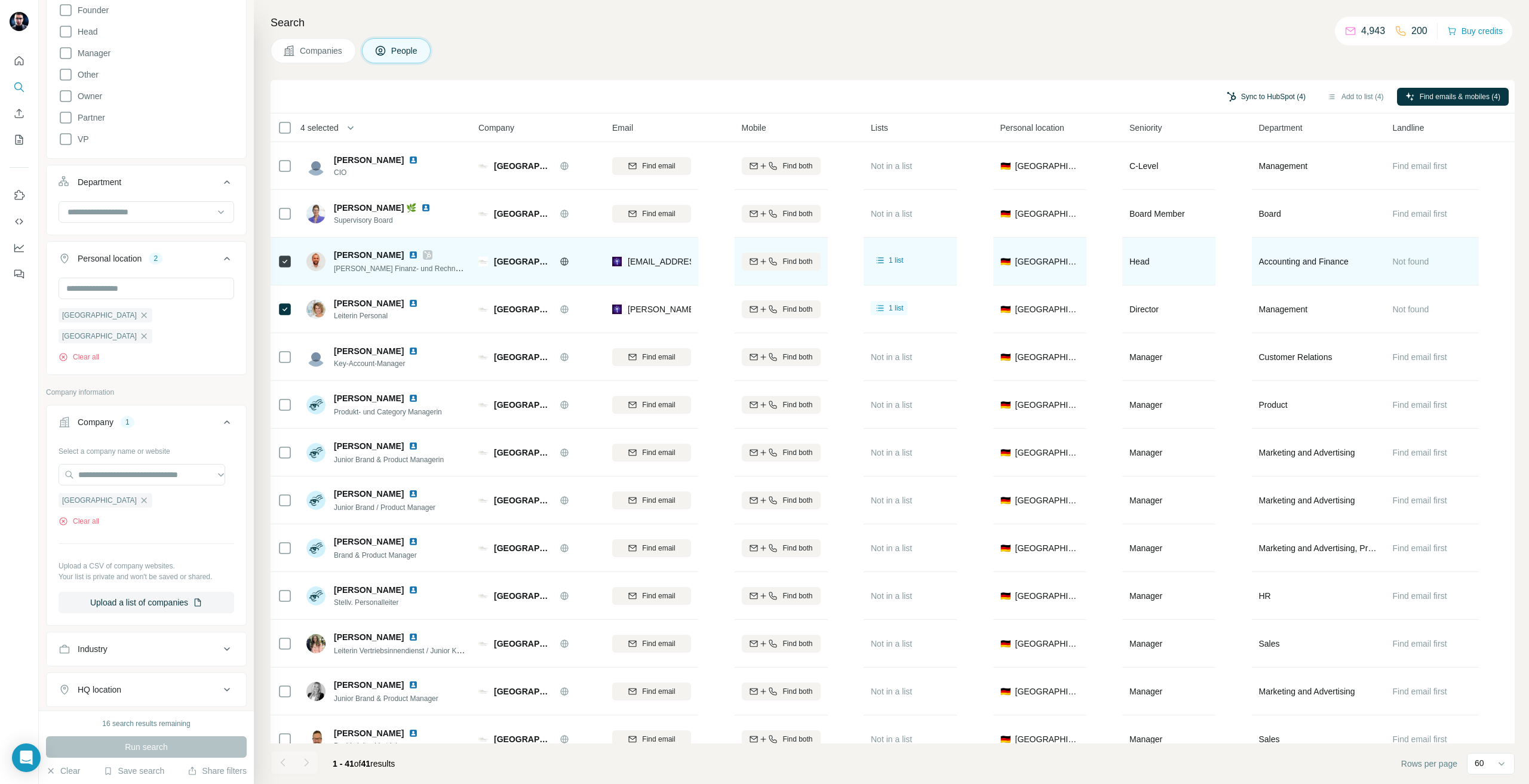
click at [1229, 98] on button "Sync to HubSpot (4)" at bounding box center [1266, 96] width 96 height 18
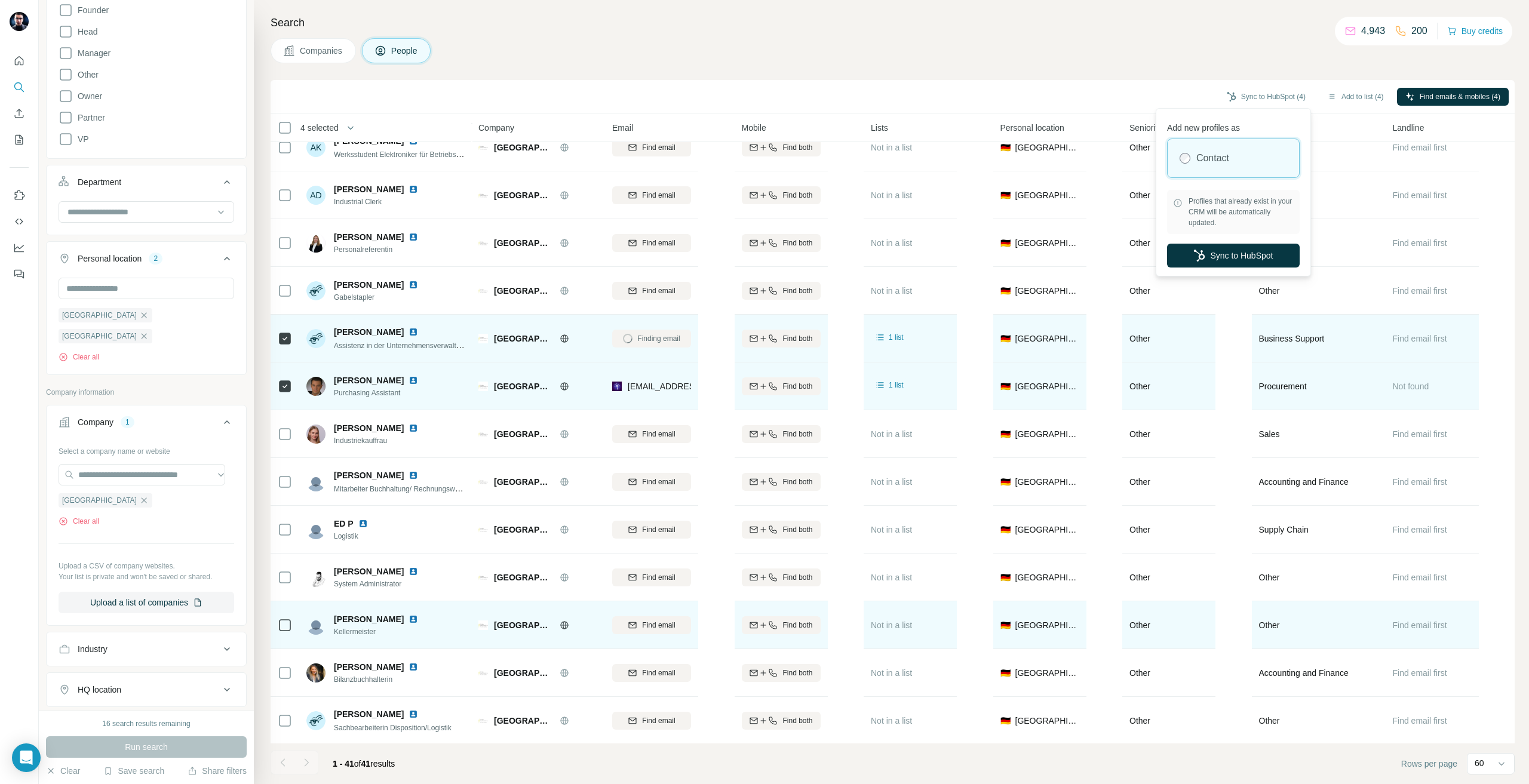
scroll to position [647, 0]
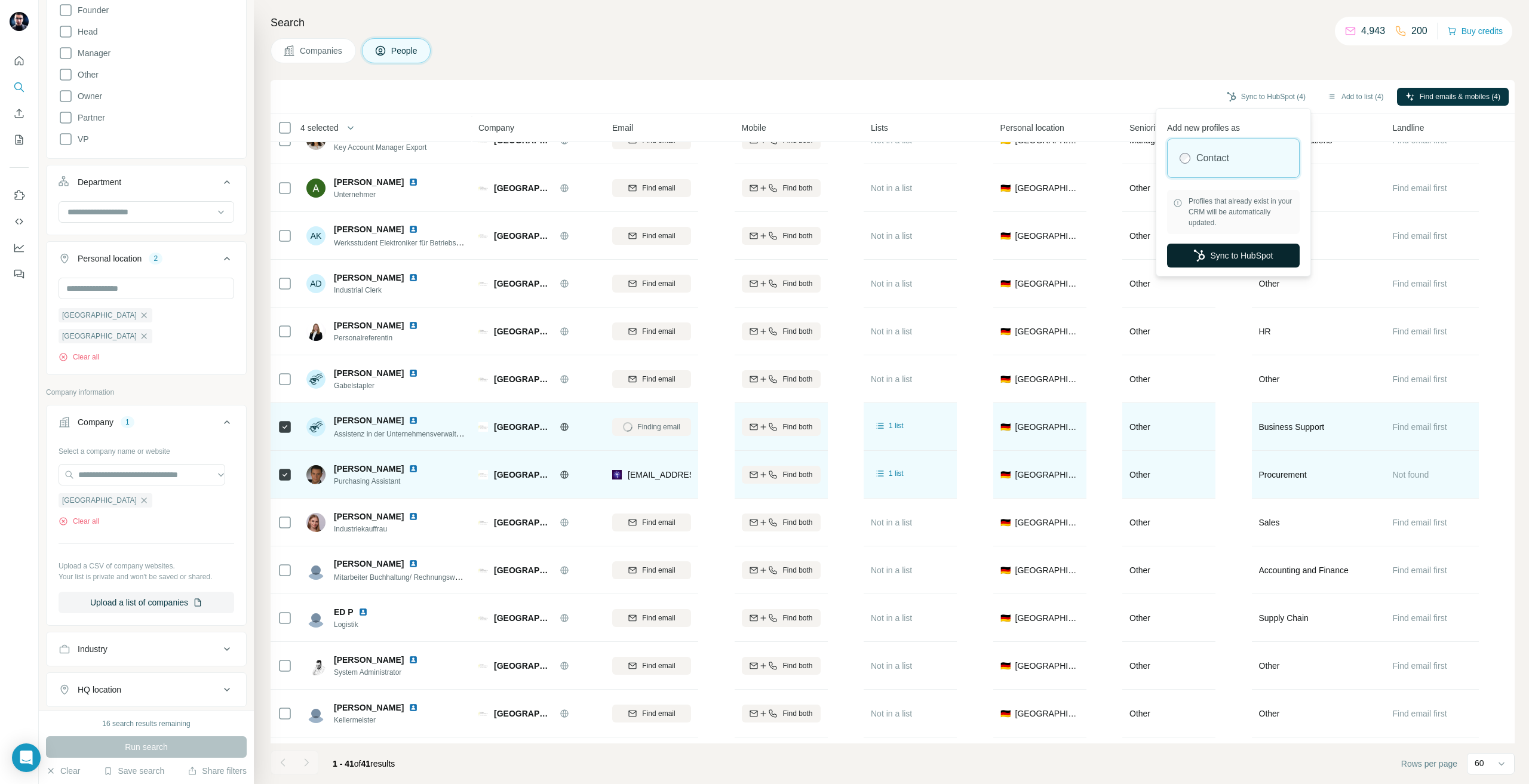
click at [1218, 255] on button "Sync to HubSpot" at bounding box center [1233, 255] width 133 height 24
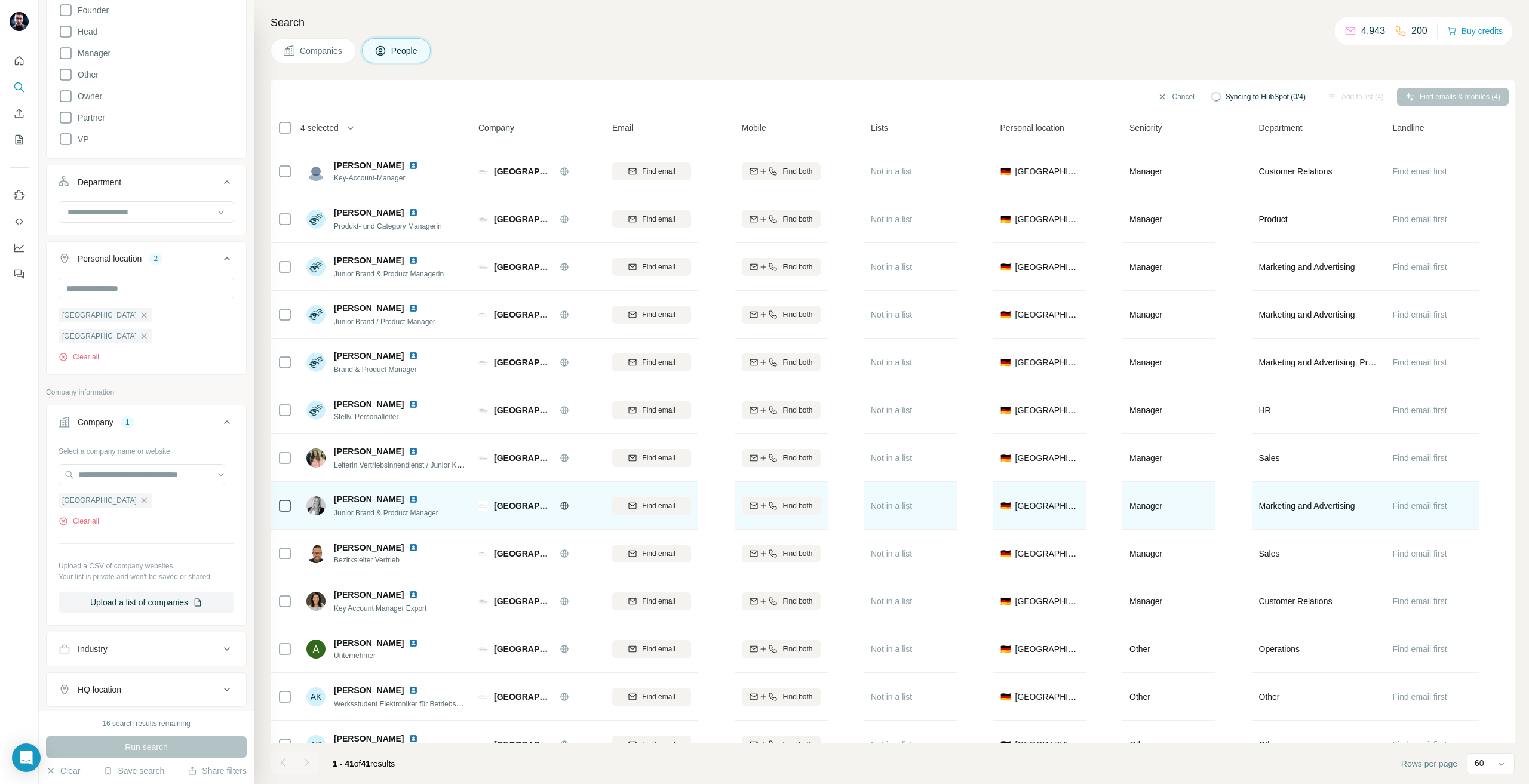
scroll to position [49, 0]
